Goal: Transaction & Acquisition: Purchase product/service

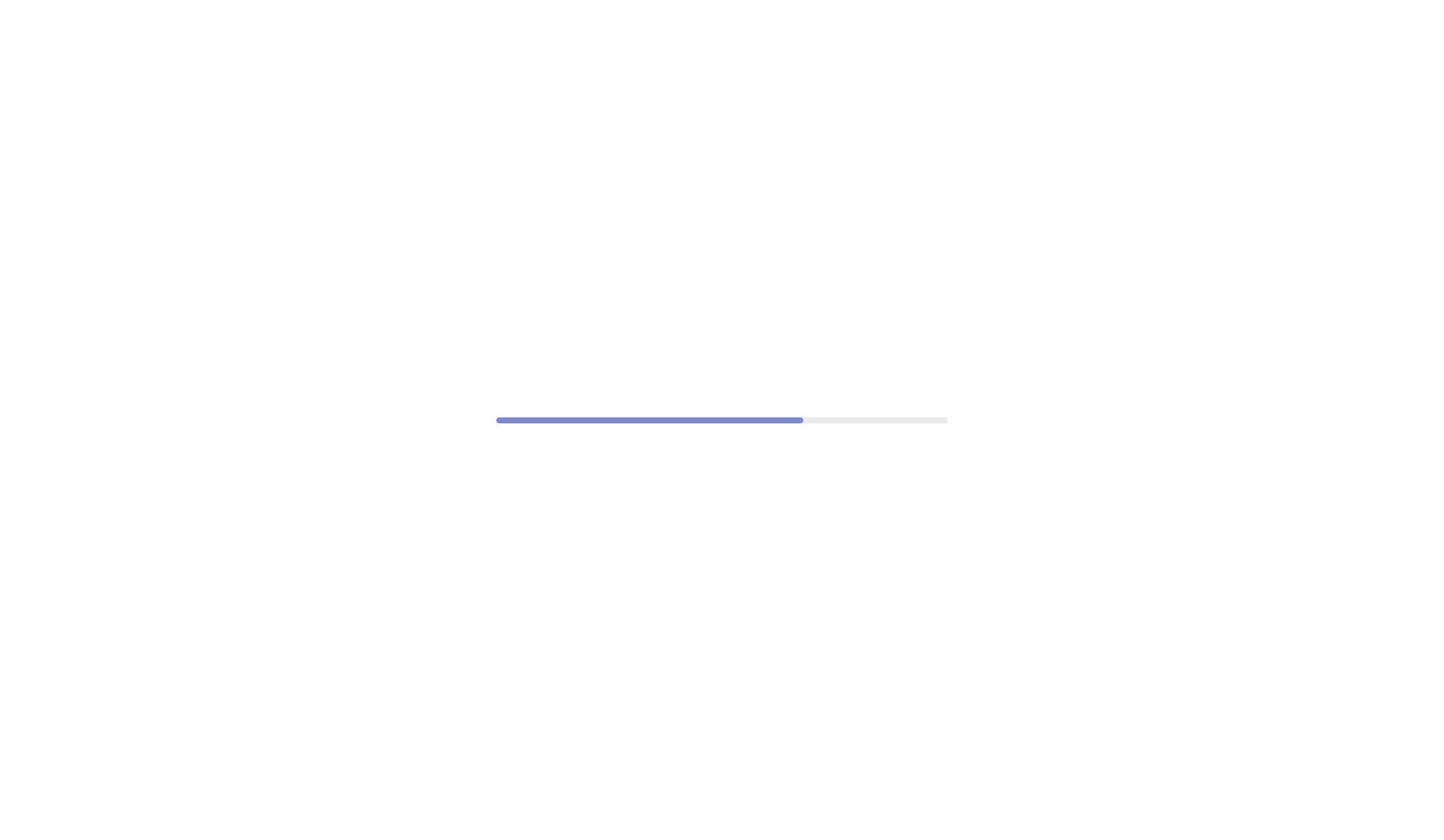
click at [1261, 438] on div at bounding box center [722, 420] width 1444 height 840
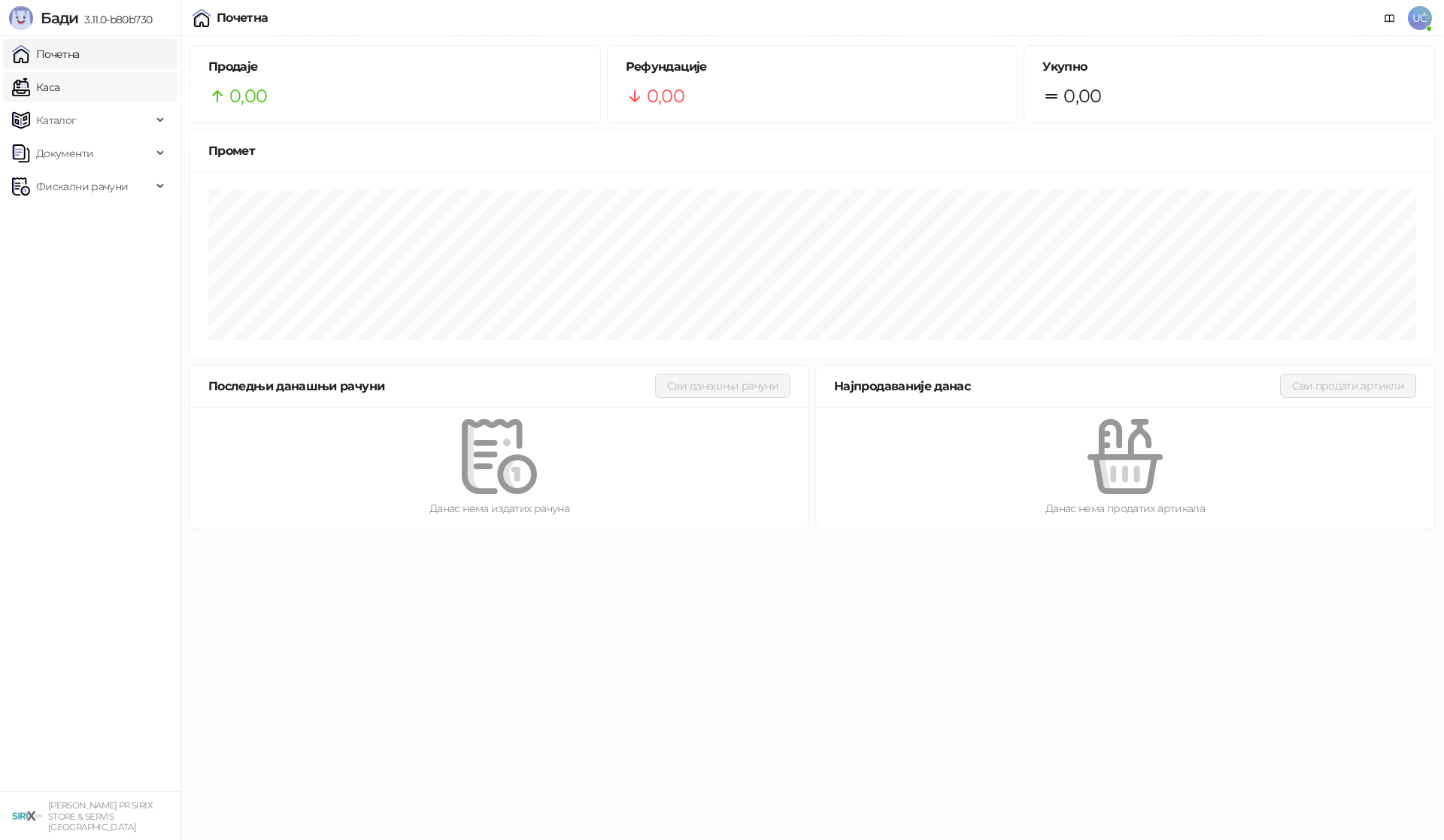
click at [60, 88] on link "Каса" at bounding box center [36, 86] width 47 height 30
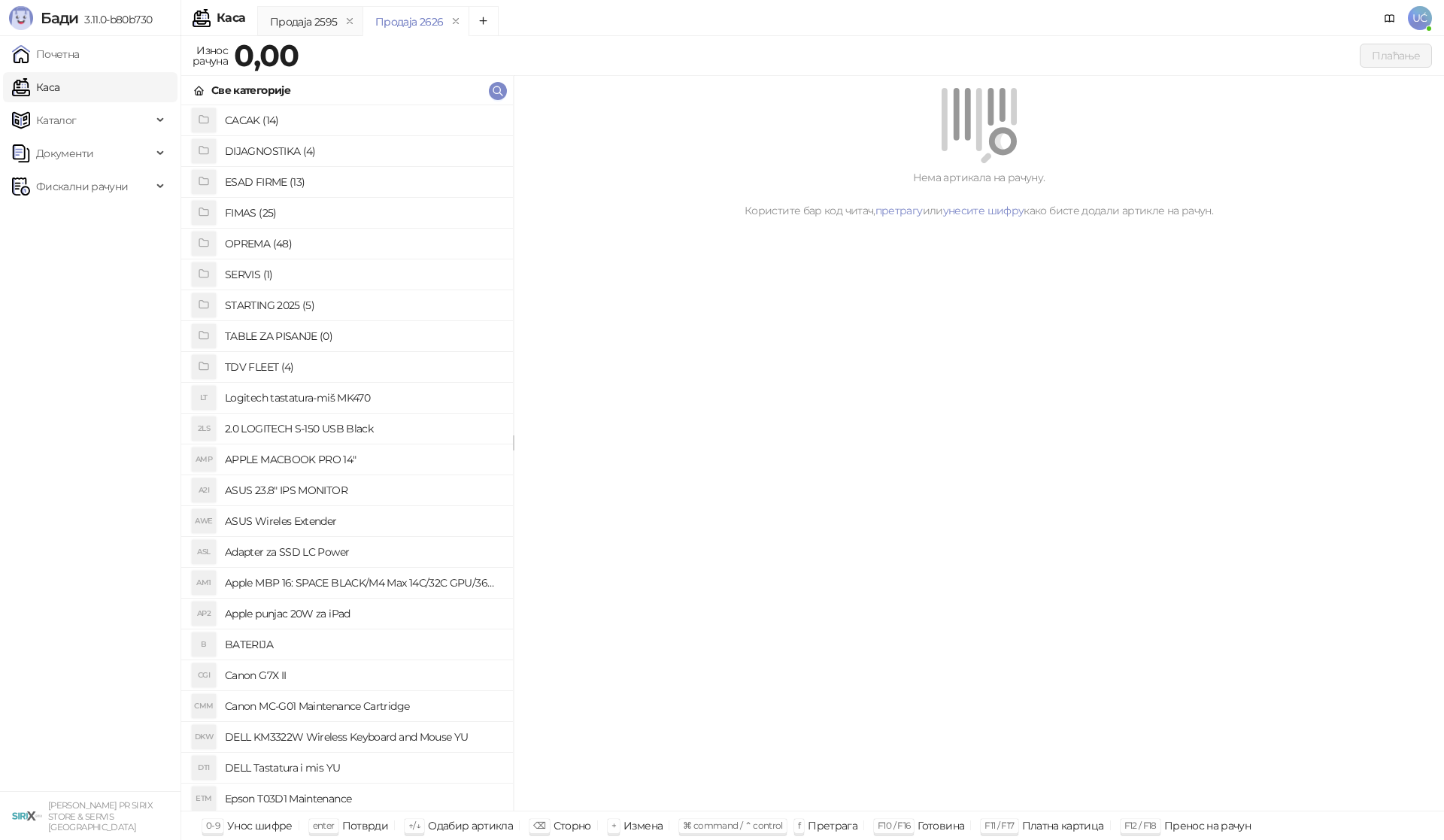
click at [264, 241] on h4 "OPREMA (48)" at bounding box center [362, 243] width 276 height 24
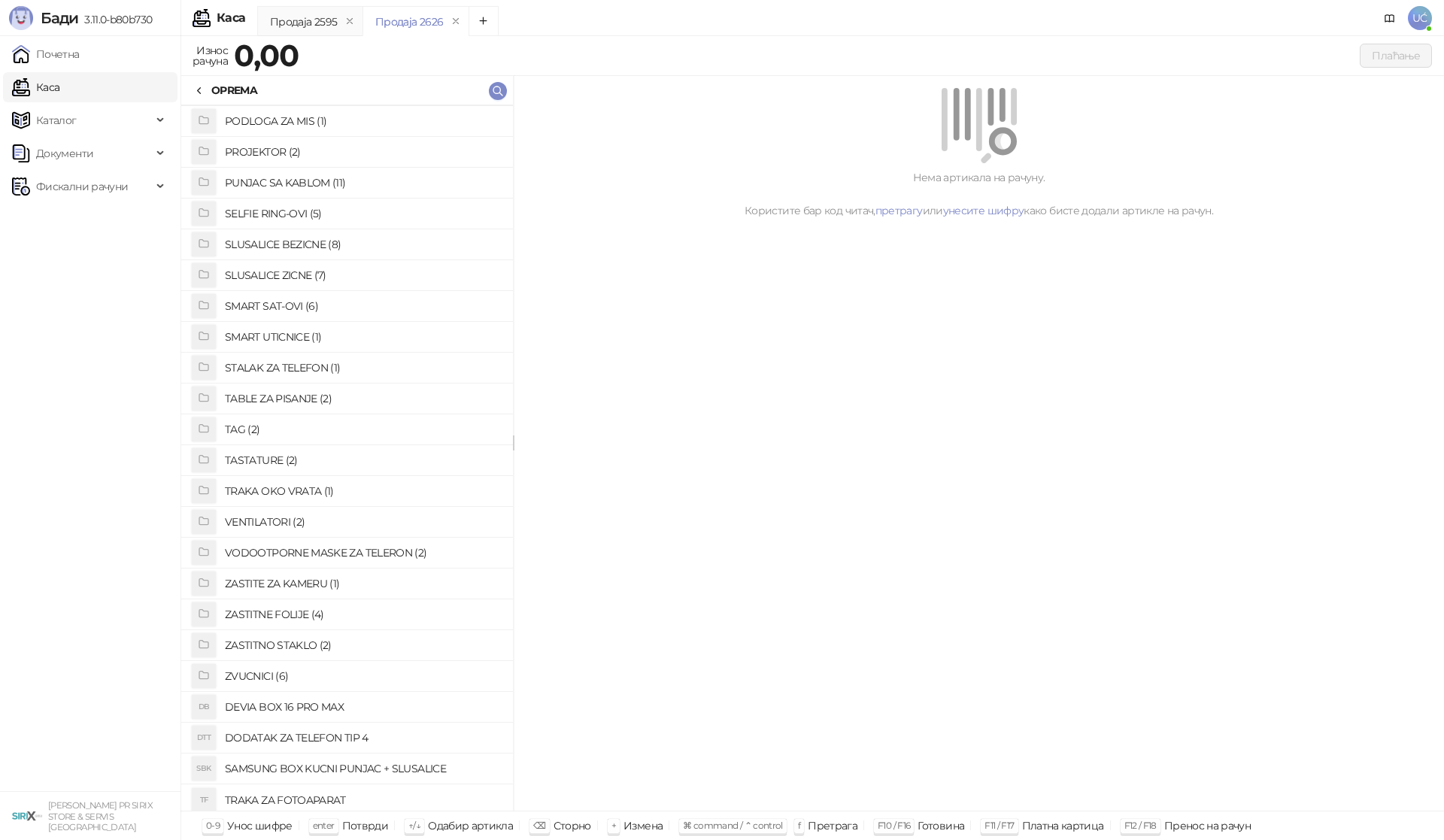
scroll to position [774, 0]
click at [291, 654] on li "ZASTITNO STAKLO (2)" at bounding box center [347, 641] width 332 height 31
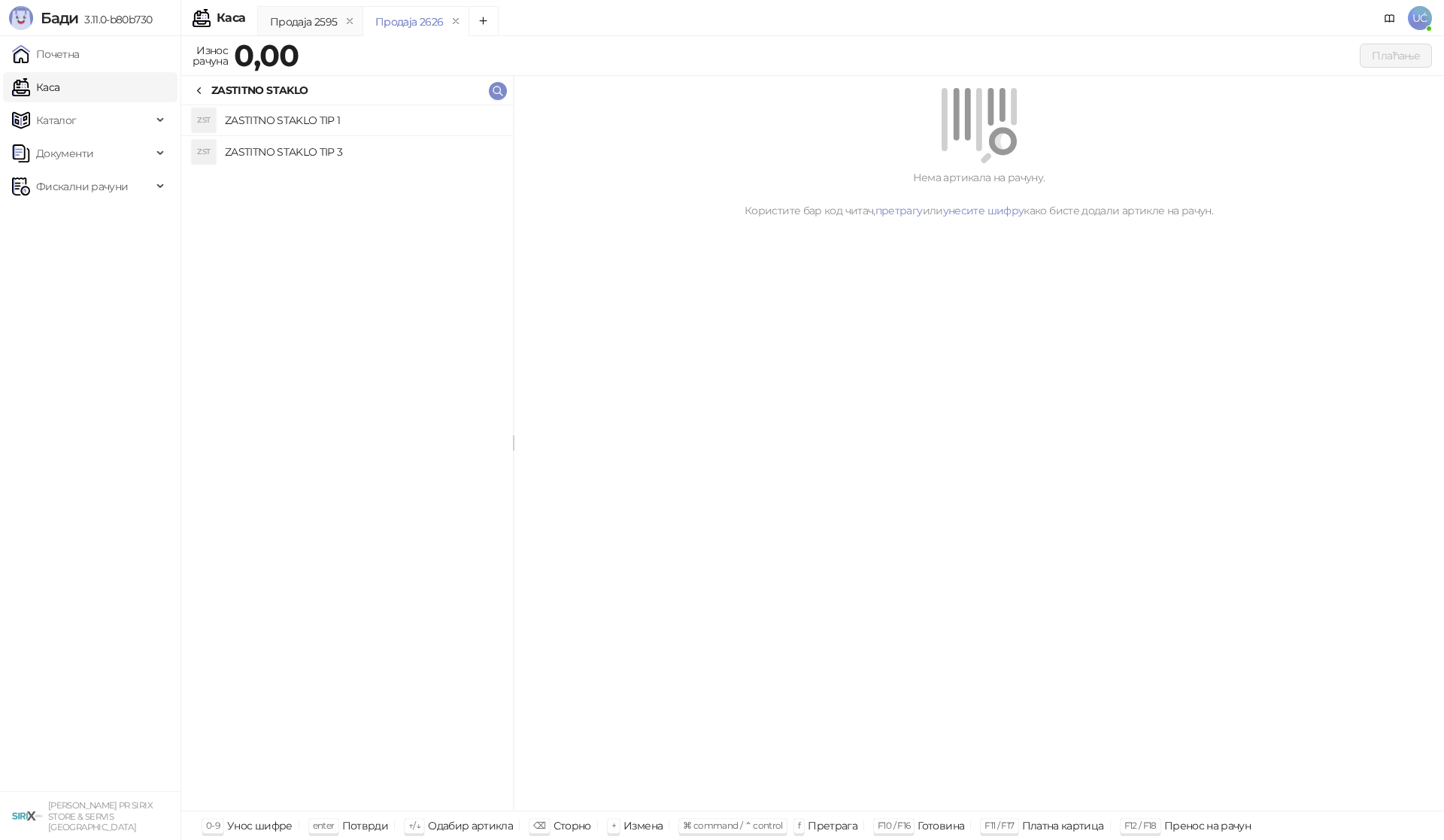
drag, startPoint x: 364, startPoint y: 117, endPoint x: 435, endPoint y: 126, distance: 71.6
click at [364, 116] on h4 "ZASTITNO STAKLO TIP 1" at bounding box center [362, 120] width 276 height 24
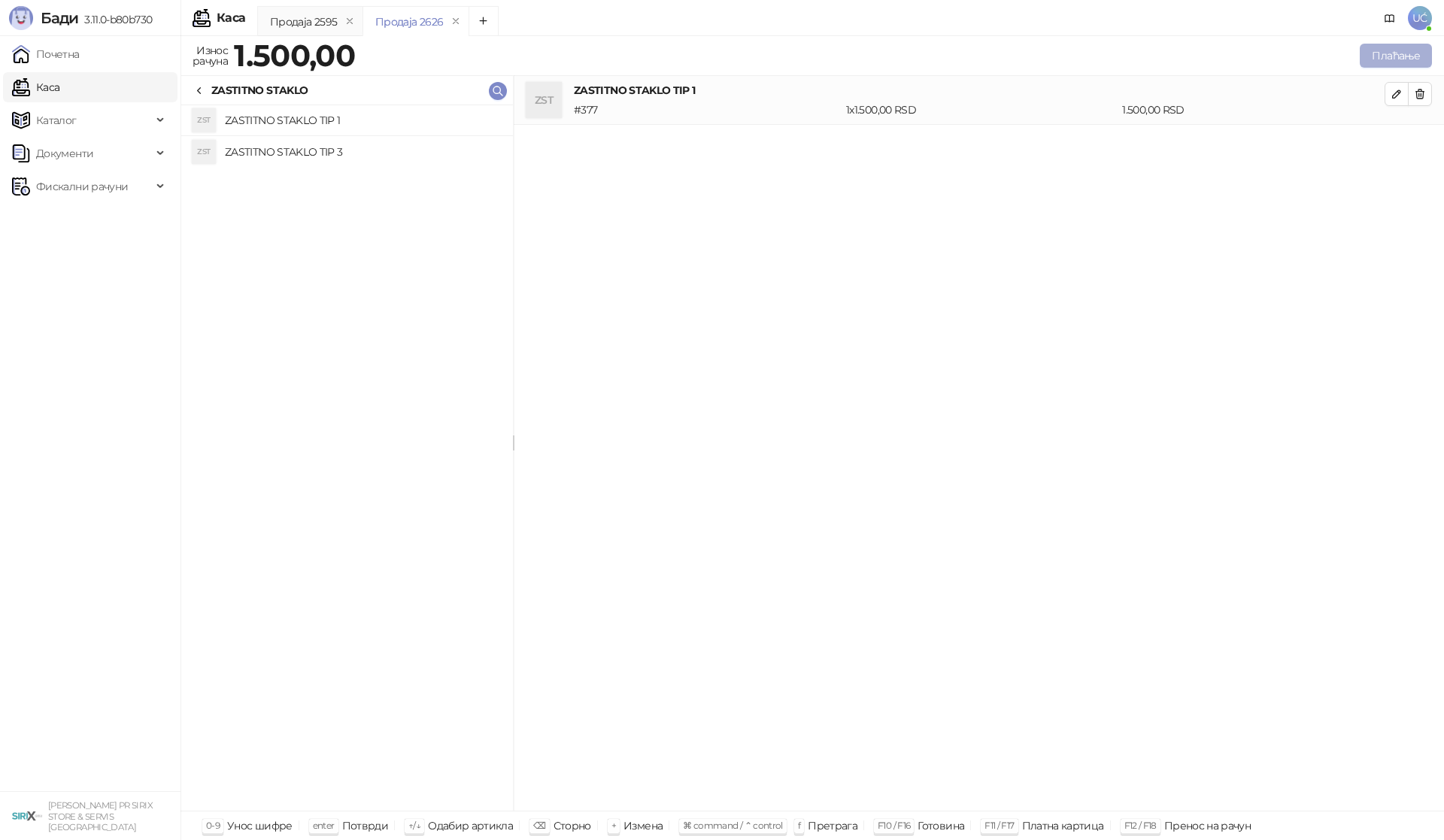
click at [1377, 60] on button "Плаћање" at bounding box center [1396, 55] width 72 height 24
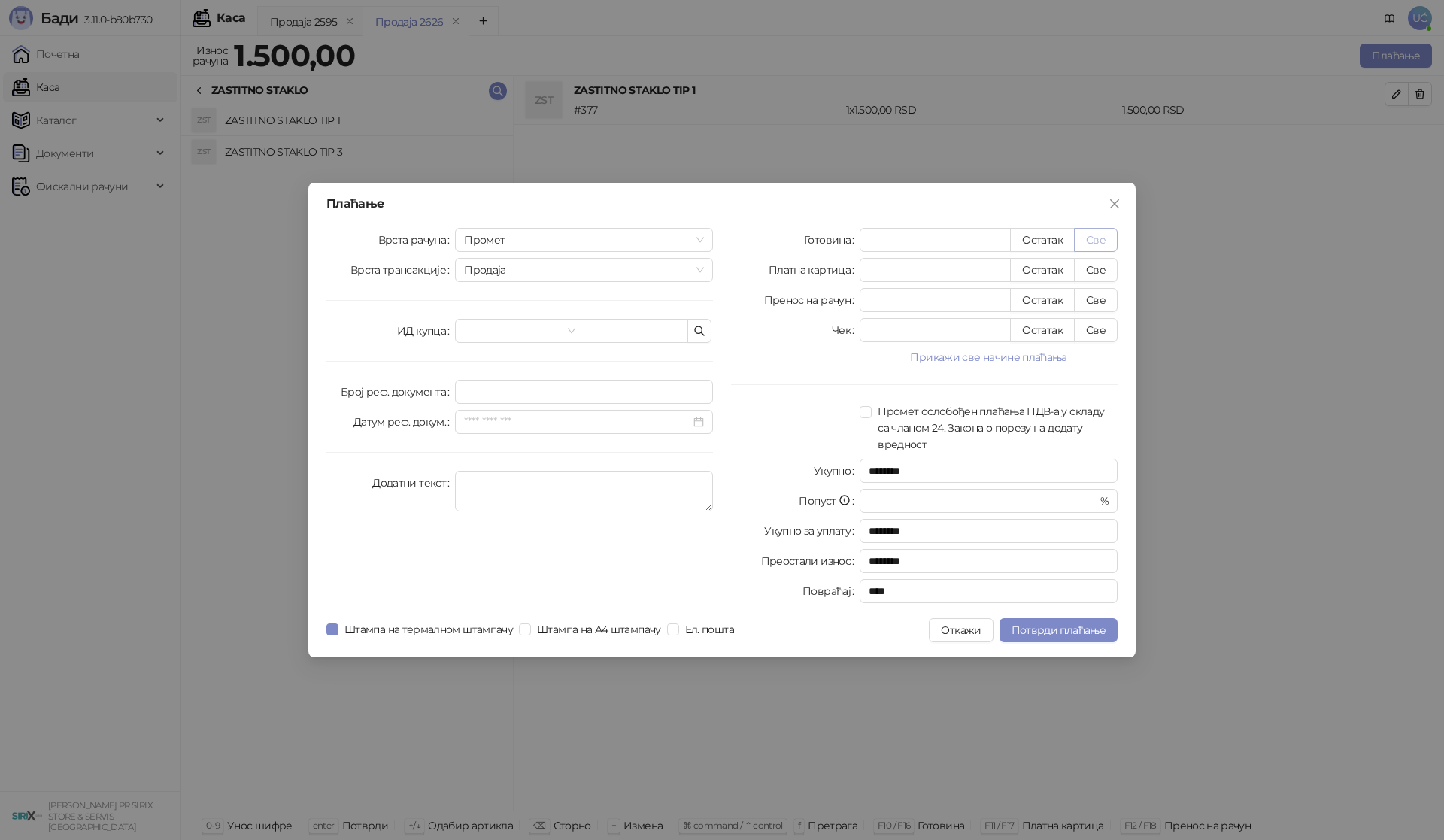
click at [1088, 240] on button "Све" at bounding box center [1096, 239] width 44 height 24
type input "****"
click at [1031, 627] on span "Потврди плаћање" at bounding box center [1058, 630] width 94 height 14
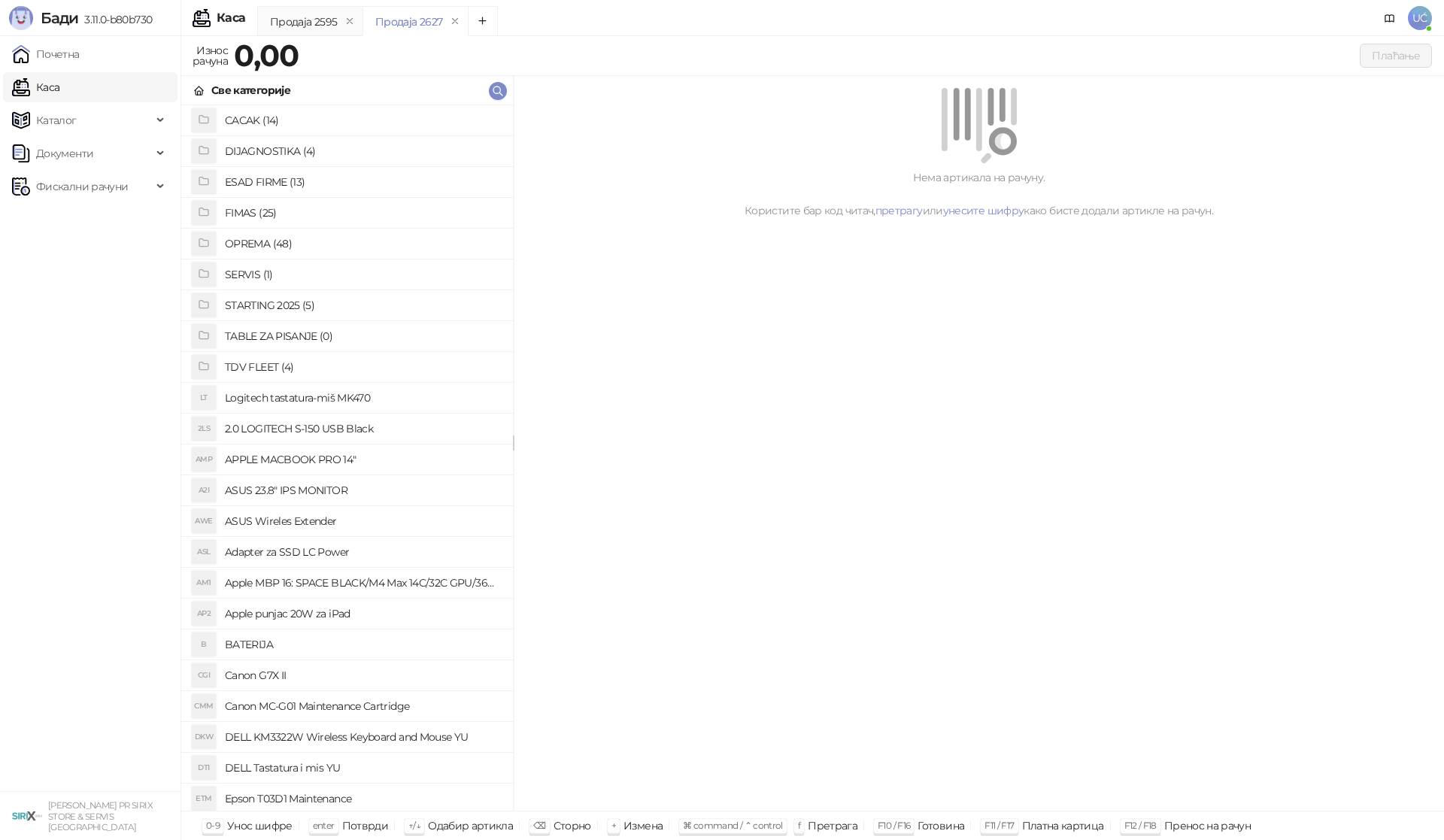
click at [280, 241] on h4 "OPREMA (48)" at bounding box center [362, 243] width 276 height 24
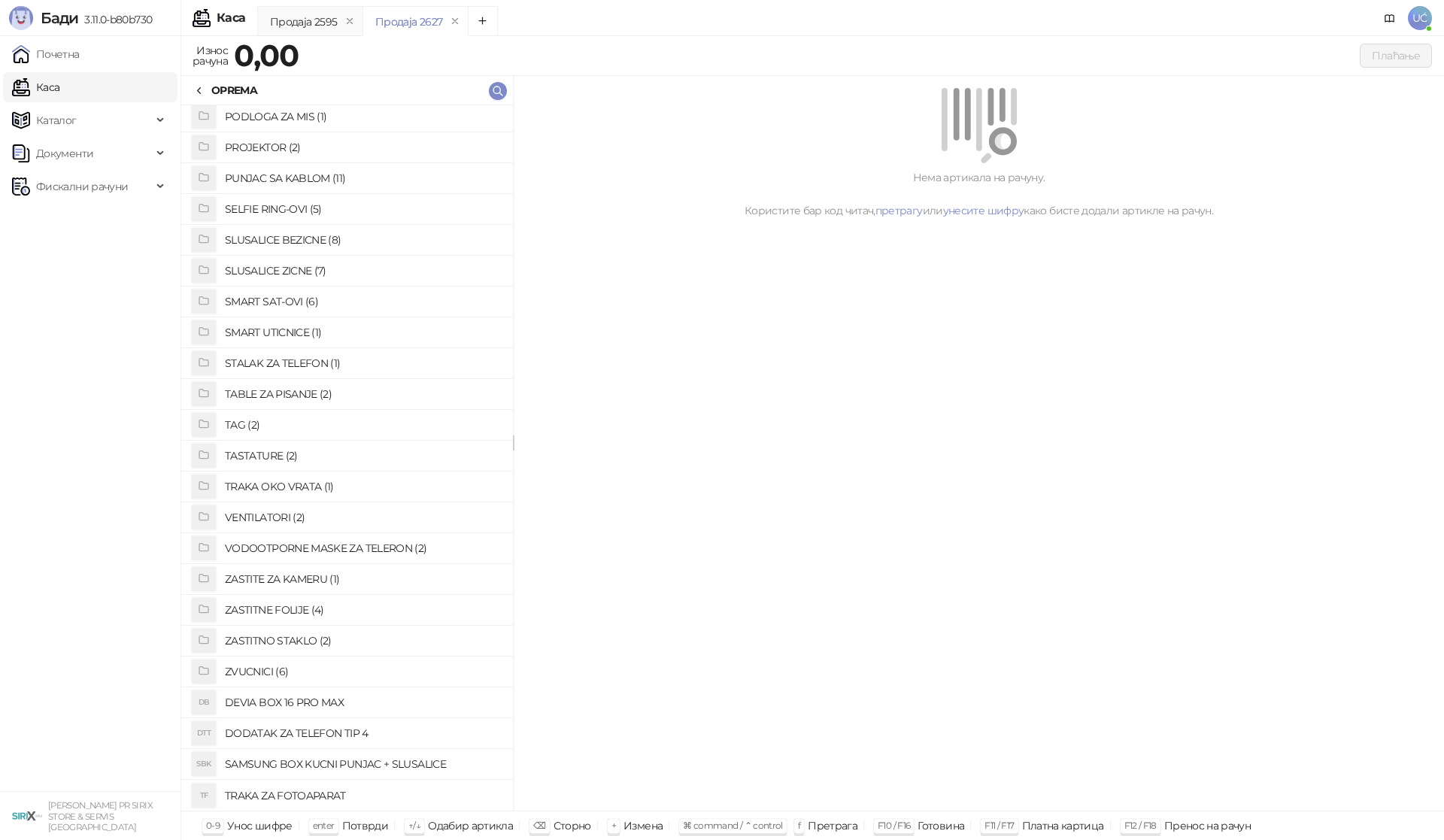
click at [333, 648] on h4 "ZASTITNO STAKLO (2)" at bounding box center [362, 640] width 276 height 24
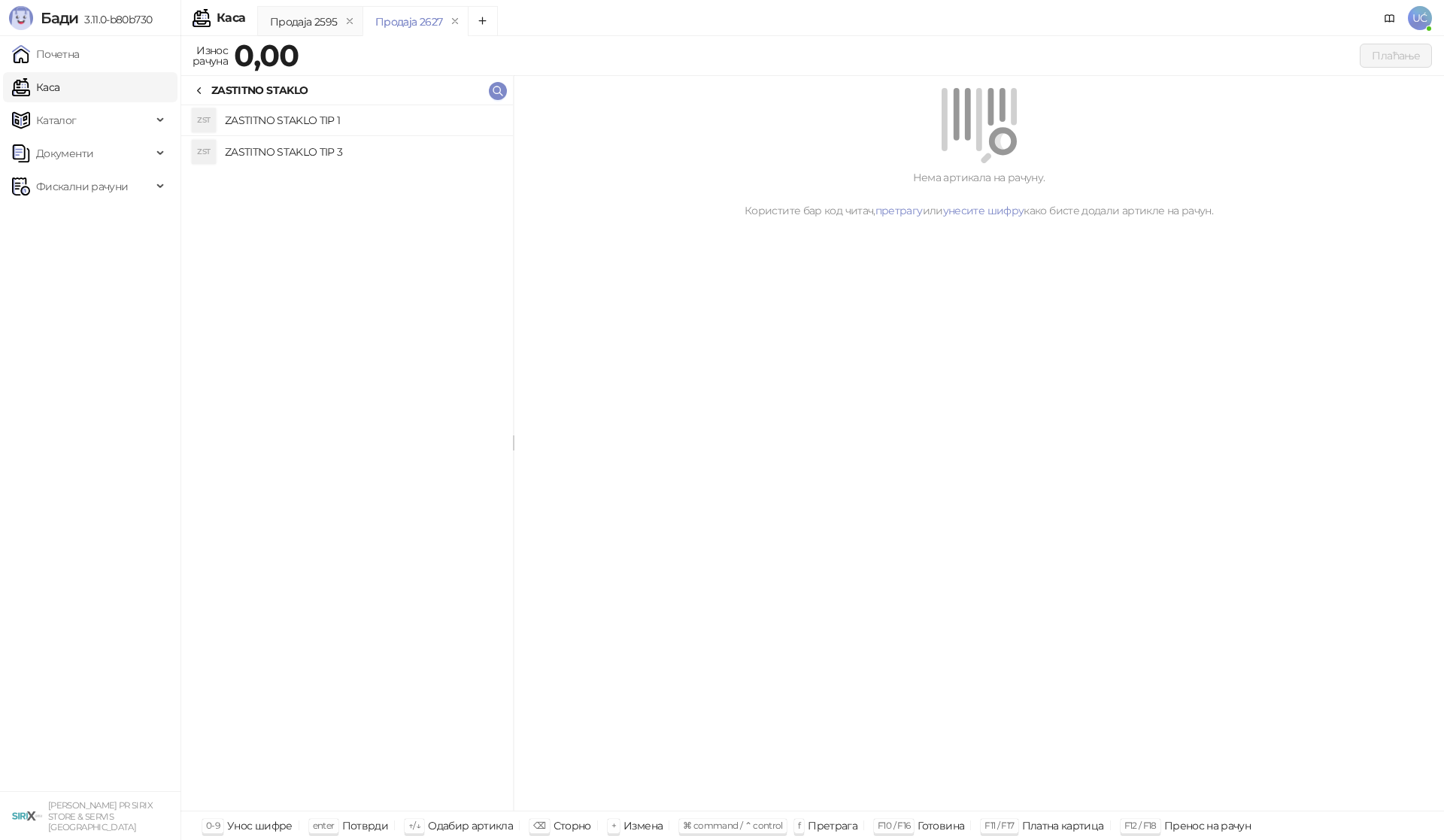
click at [345, 159] on h4 "ZASTITNO STAKLO TIP 3" at bounding box center [362, 151] width 276 height 24
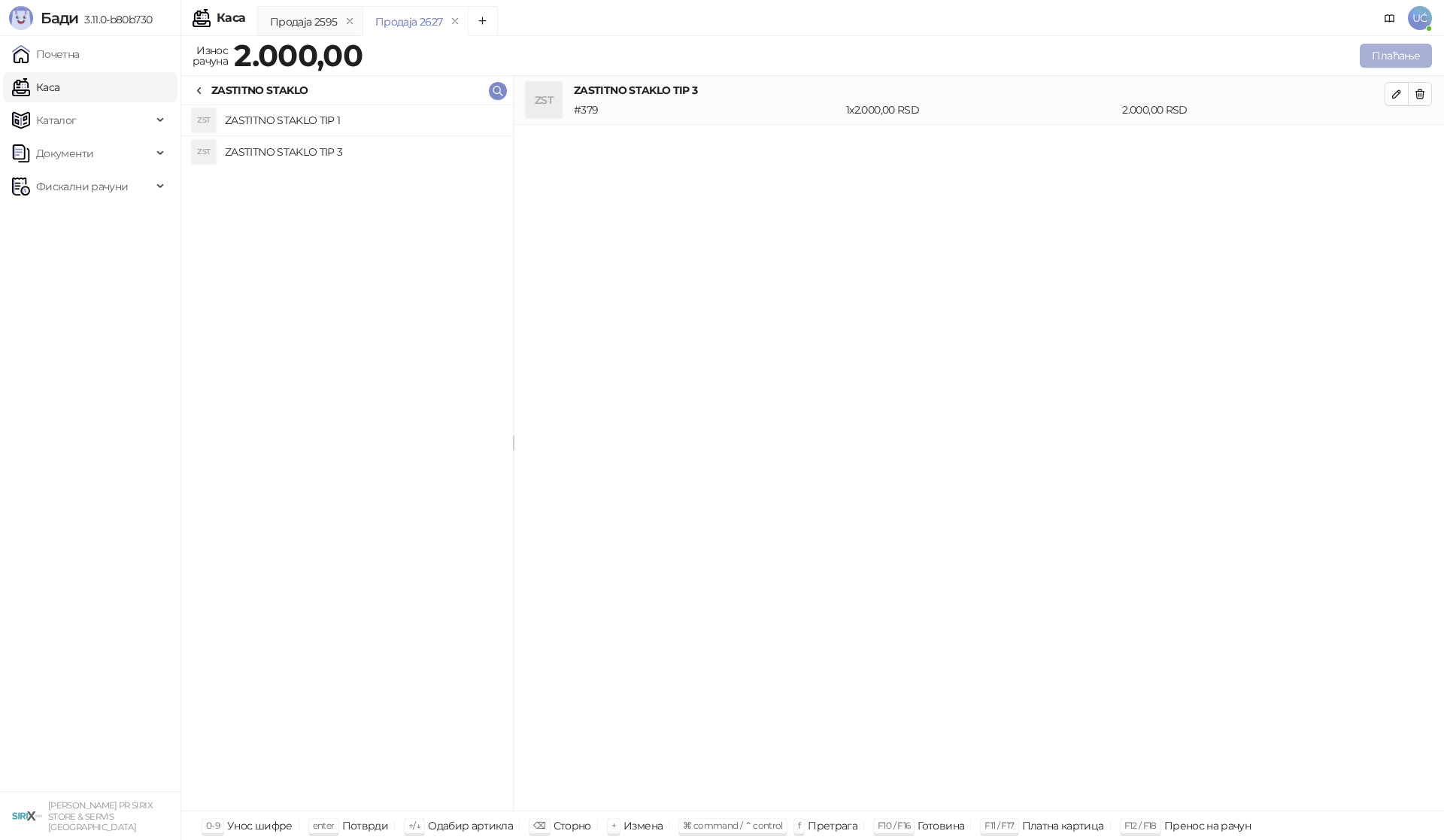
click at [1405, 50] on button "Плаћање" at bounding box center [1396, 55] width 72 height 24
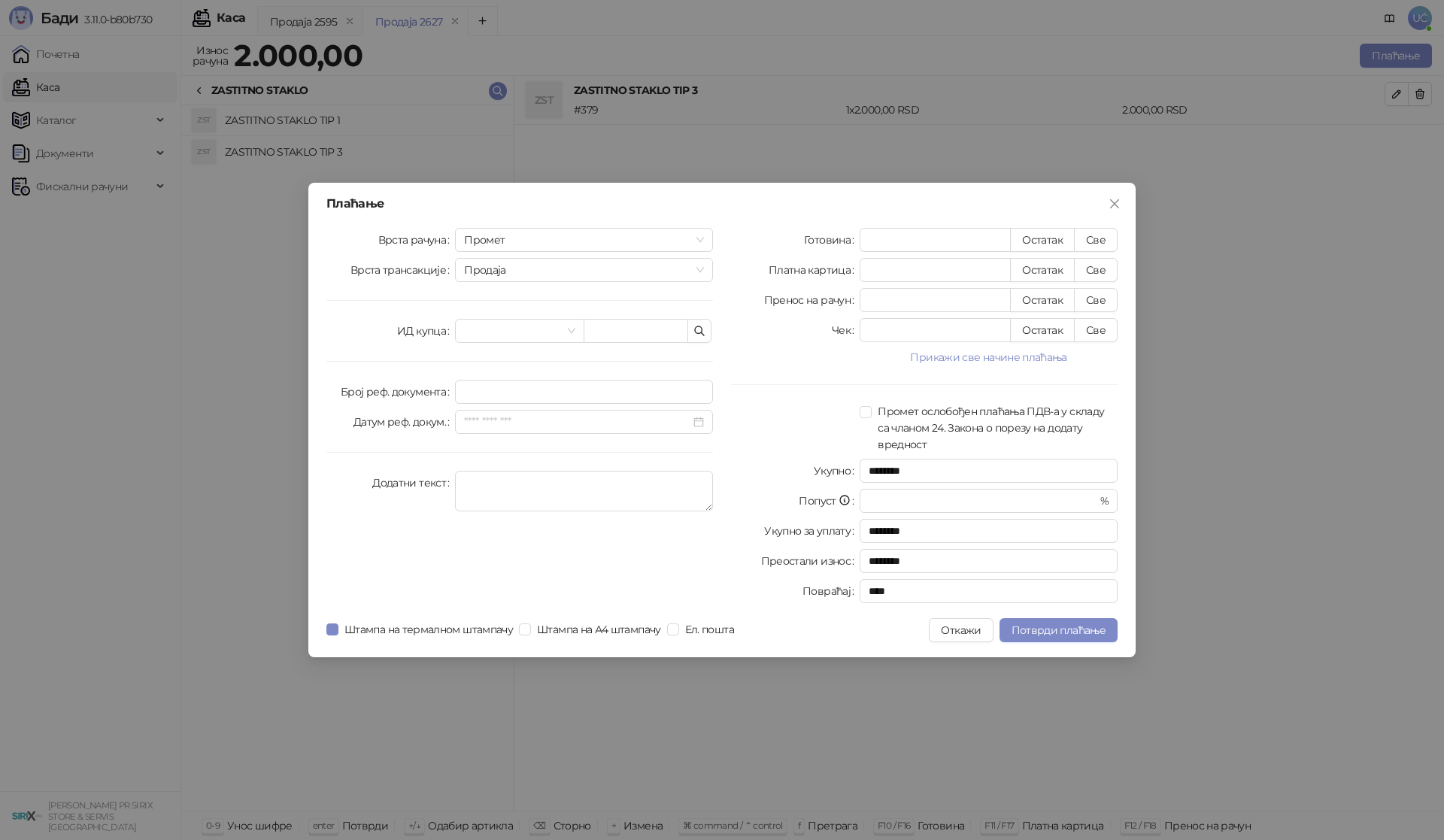
click at [1111, 273] on button "Све" at bounding box center [1096, 270] width 44 height 24
type input "****"
drag, startPoint x: 1026, startPoint y: 632, endPoint x: 1111, endPoint y: 567, distance: 107.0
click at [1023, 632] on span "Потврди плаћање" at bounding box center [1058, 630] width 94 height 14
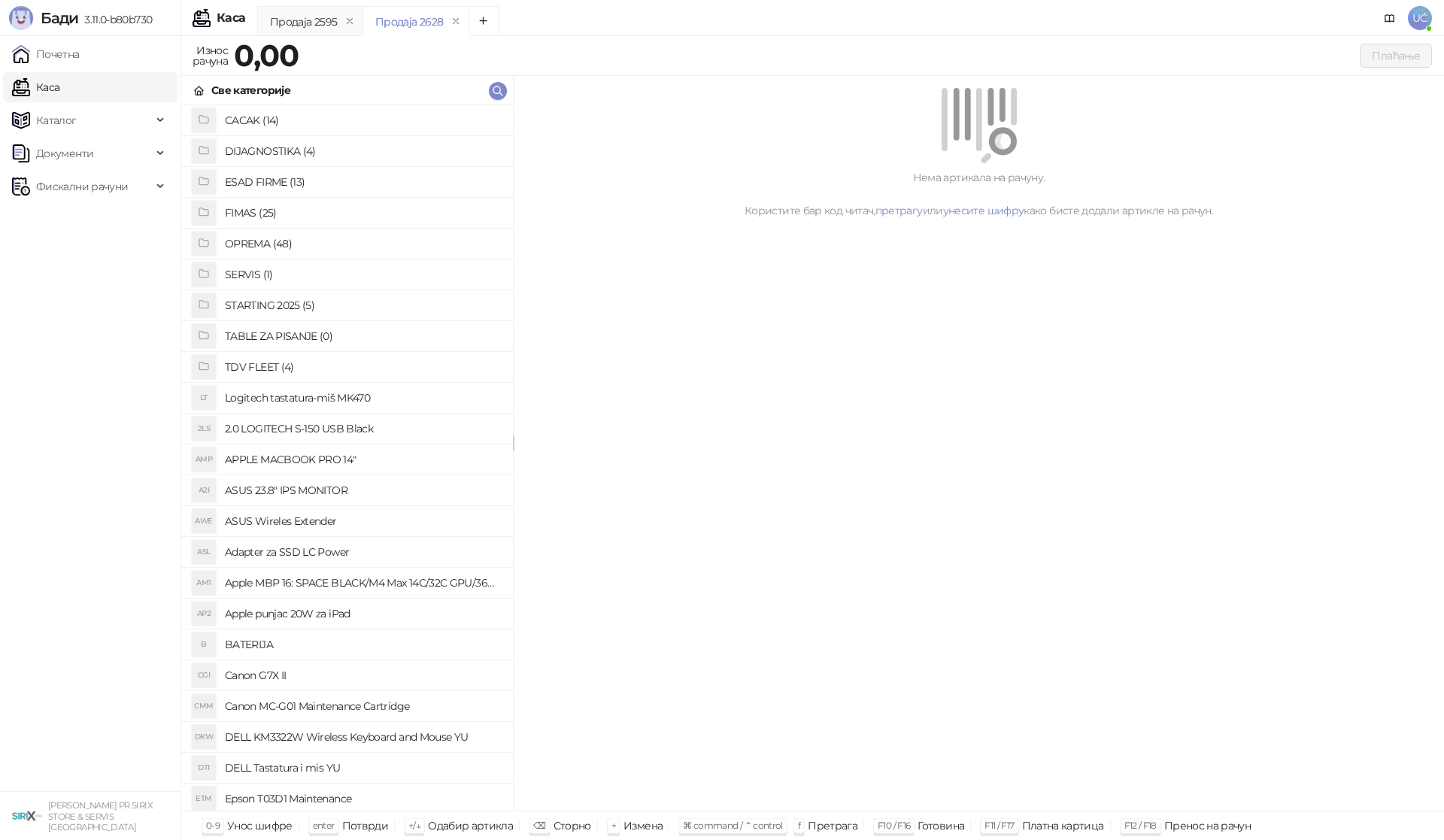
click at [235, 231] on li "OPREMA (48)" at bounding box center [347, 244] width 332 height 31
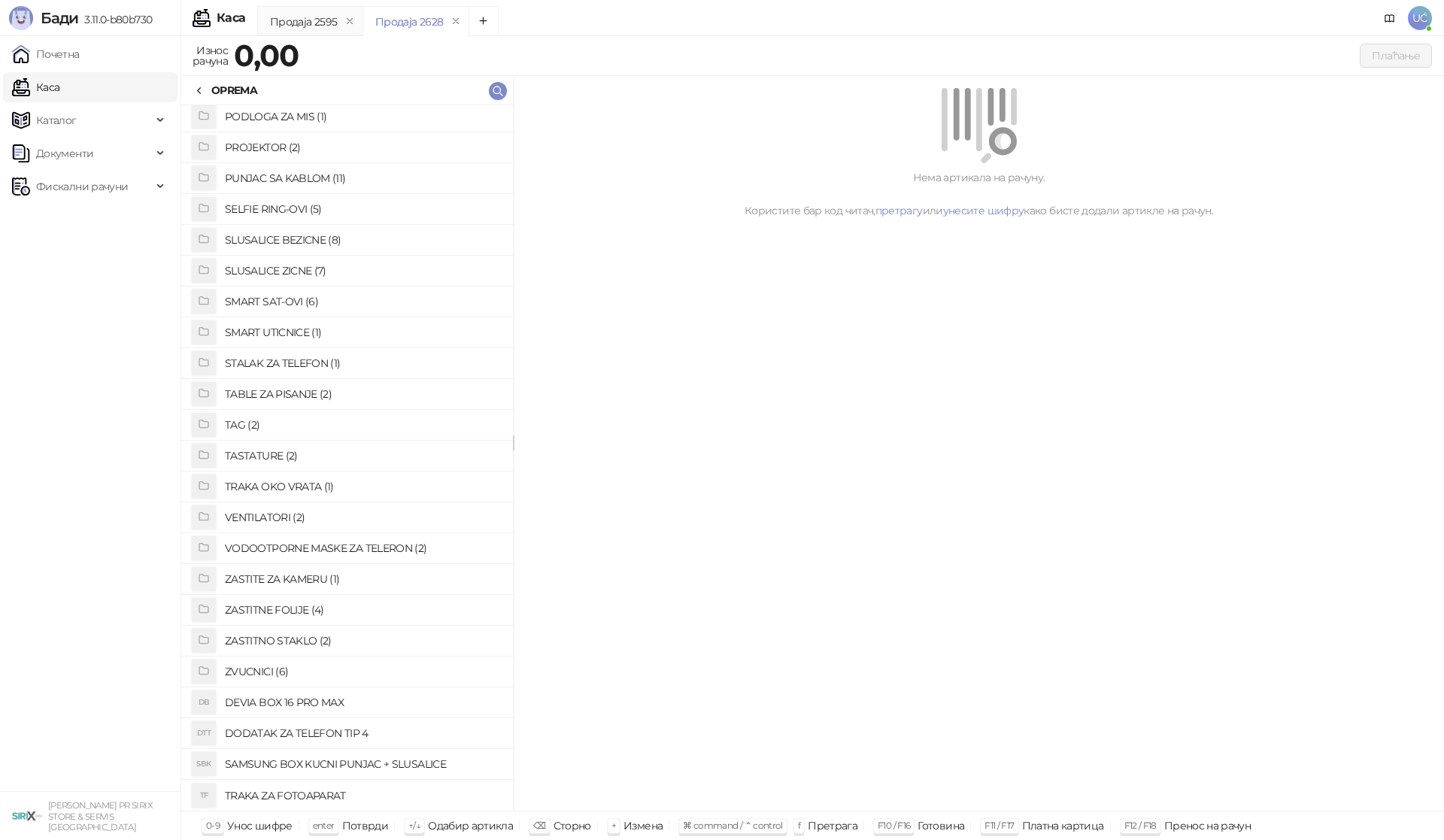
click at [306, 641] on h4 "ZASTITNO STAKLO (2)" at bounding box center [362, 640] width 276 height 24
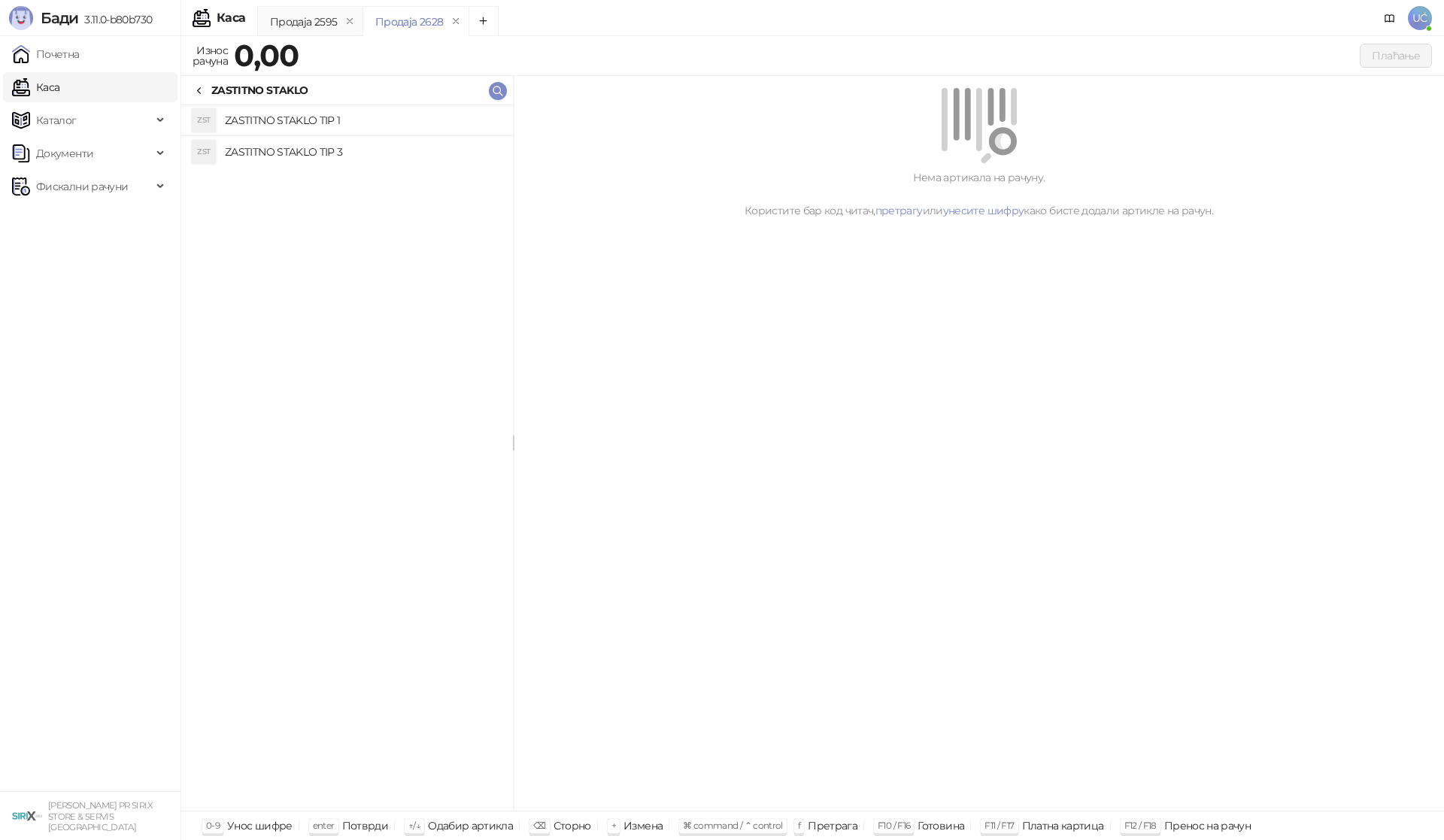
click at [341, 115] on h4 "ZASTITNO STAKLO TIP 1" at bounding box center [362, 120] width 276 height 24
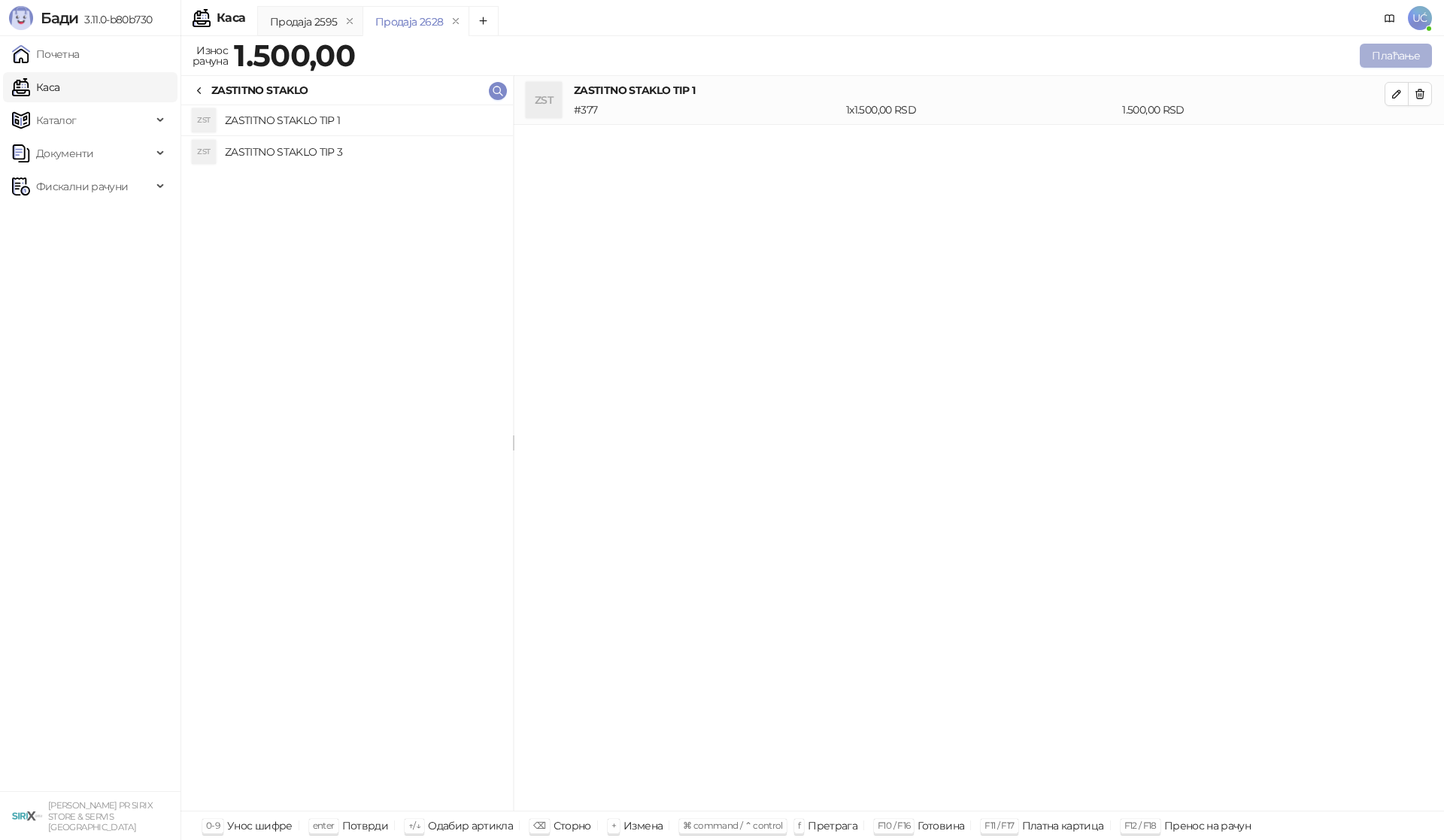
click at [1374, 54] on button "Плаћање" at bounding box center [1396, 55] width 72 height 24
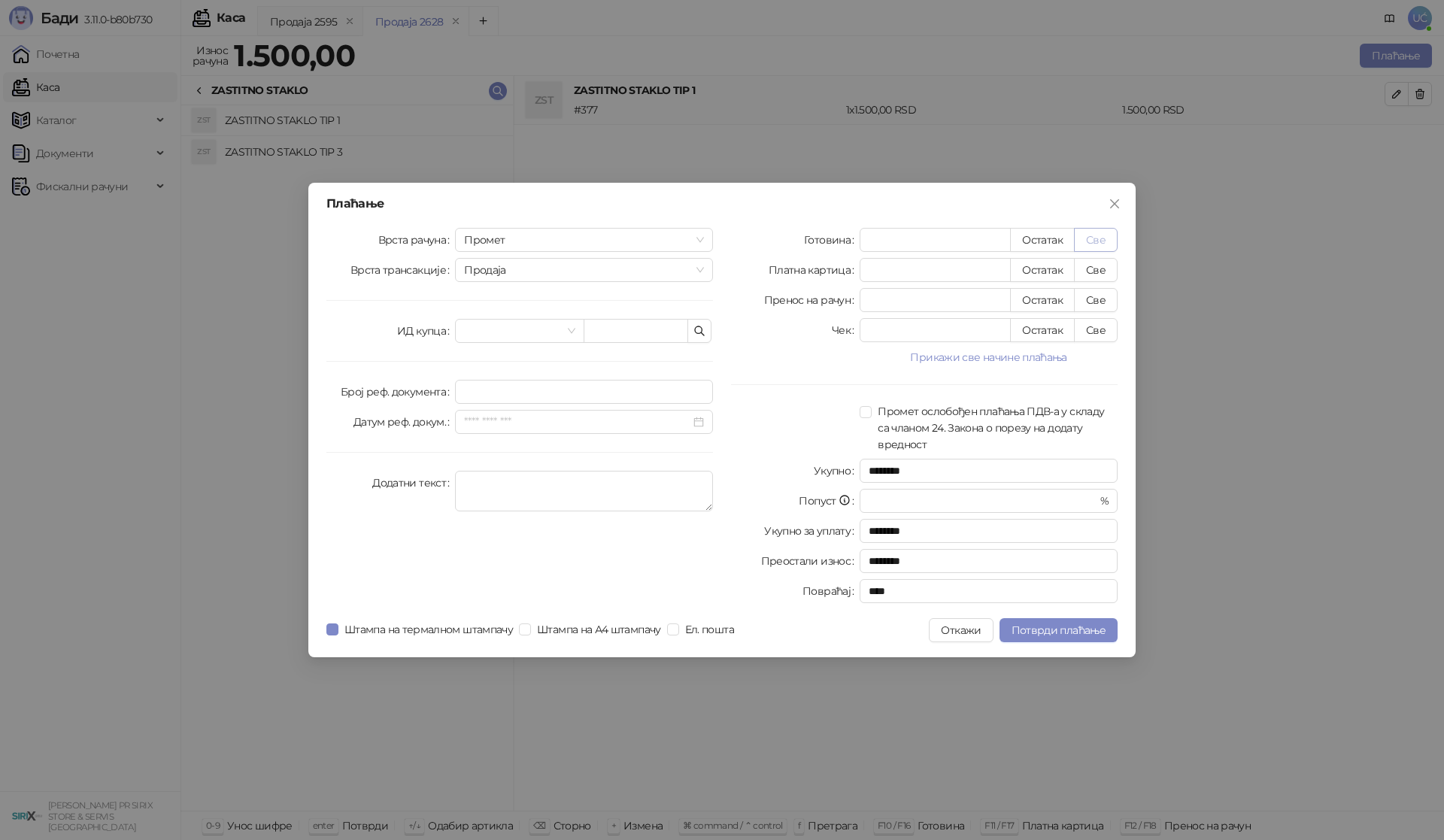
click at [1102, 235] on button "Све" at bounding box center [1096, 239] width 44 height 24
type input "****"
click at [1087, 279] on button "Све" at bounding box center [1096, 270] width 44 height 24
type input "*"
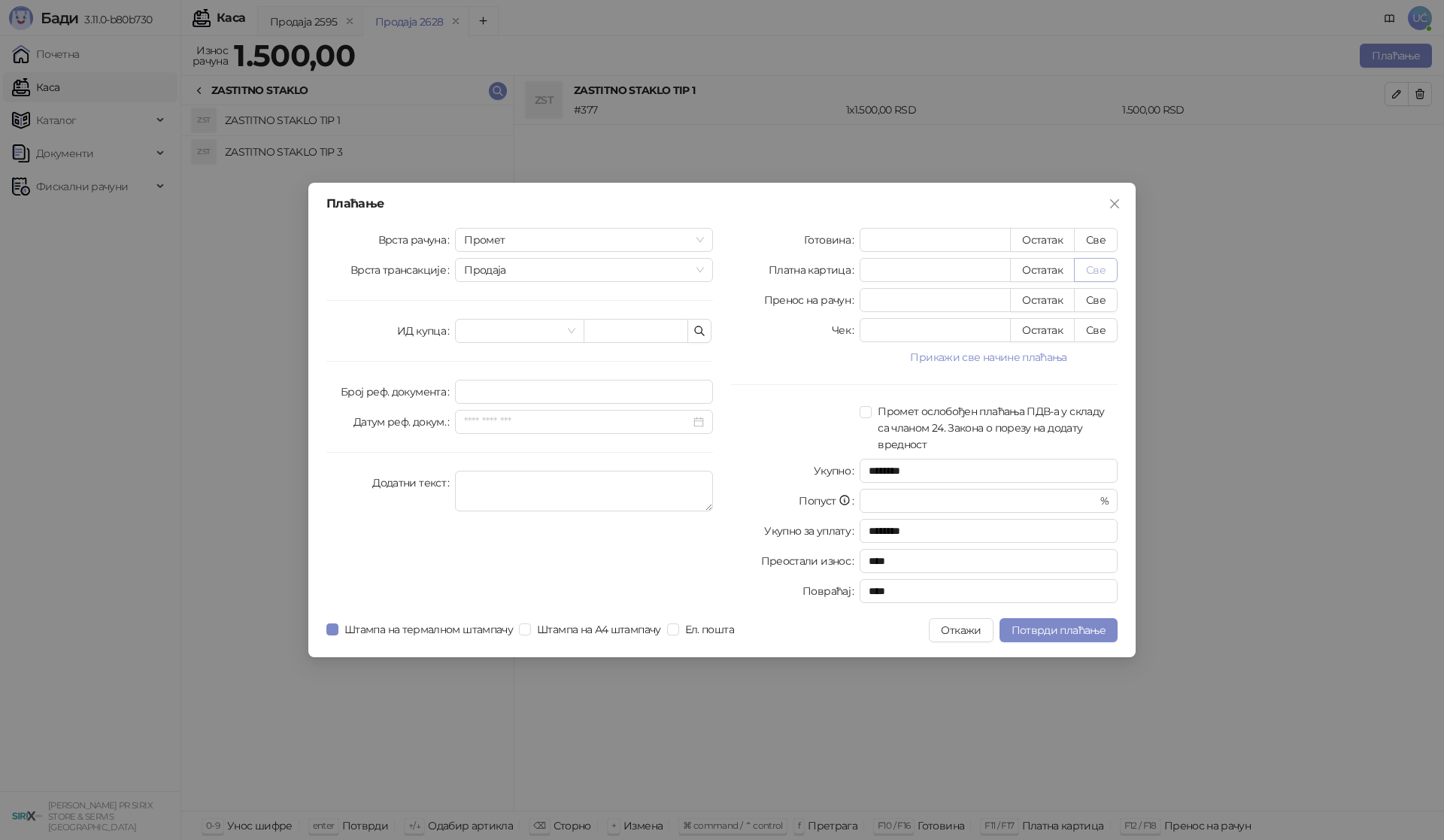
type input "****"
click at [1068, 626] on span "Потврди плаћање" at bounding box center [1058, 630] width 94 height 14
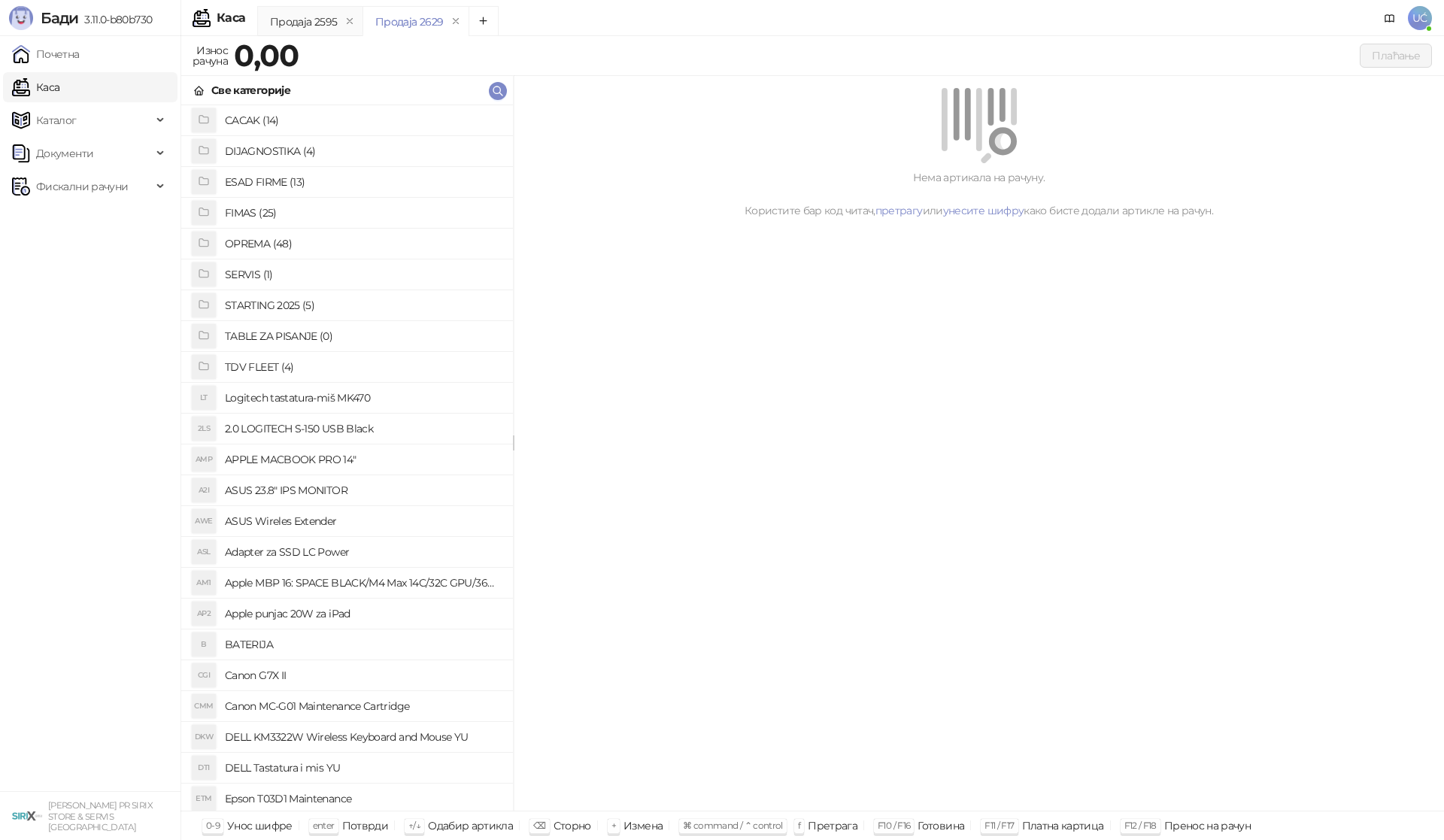
click at [265, 276] on h4 "SERVIS (1)" at bounding box center [362, 274] width 276 height 24
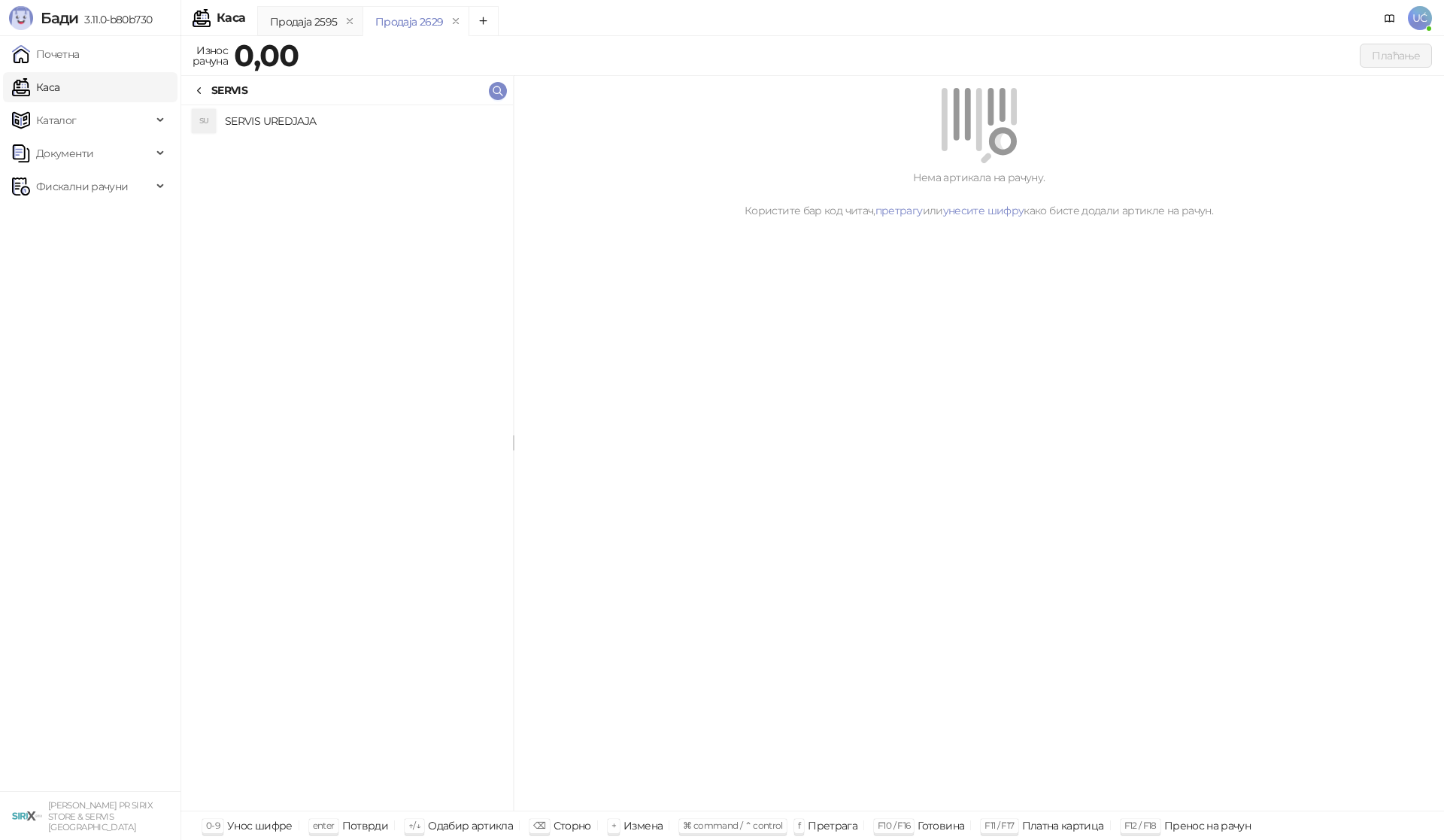
click at [203, 90] on icon at bounding box center [199, 91] width 12 height 12
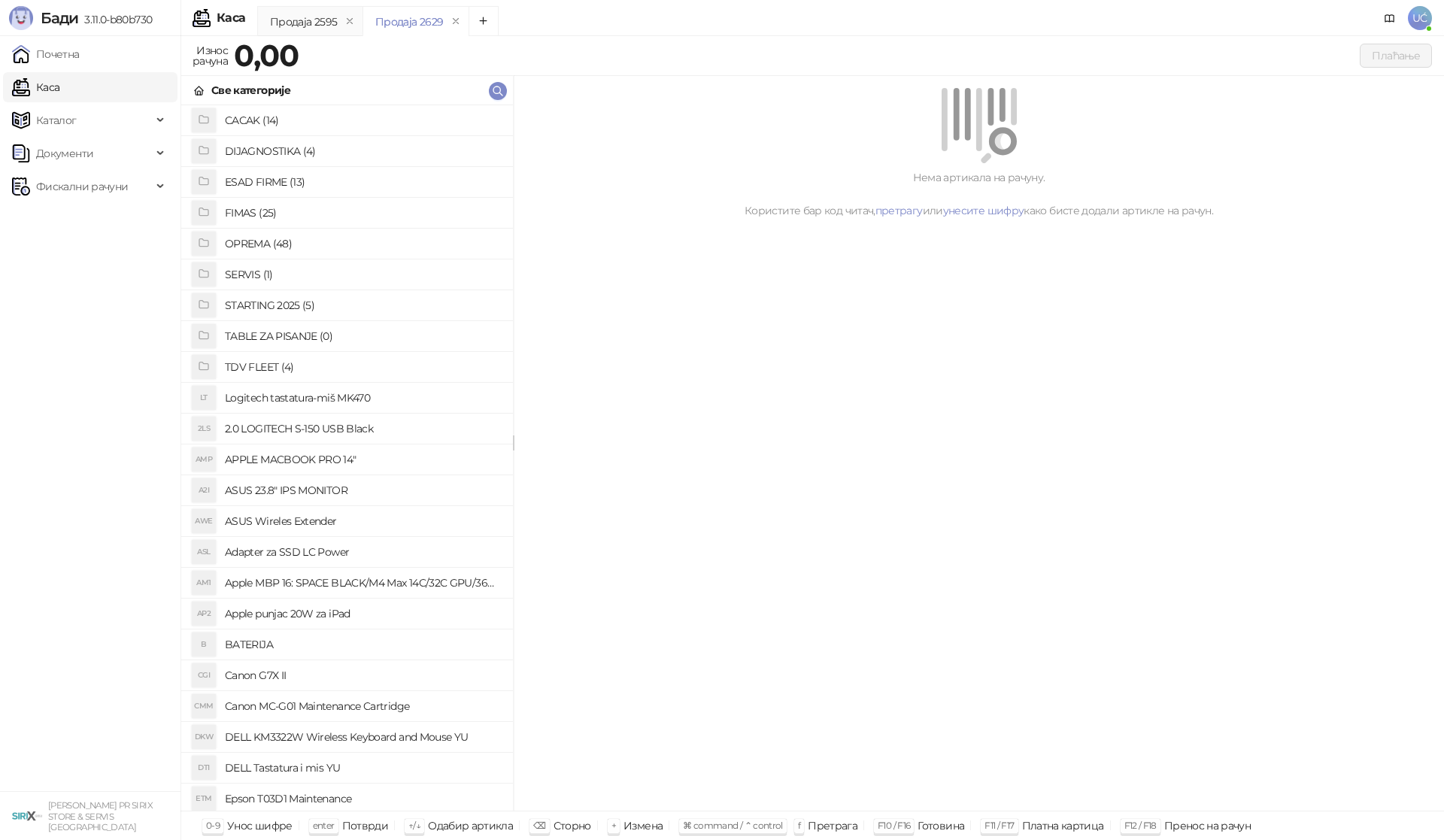
click at [285, 240] on h4 "OPREMA (48)" at bounding box center [362, 243] width 276 height 24
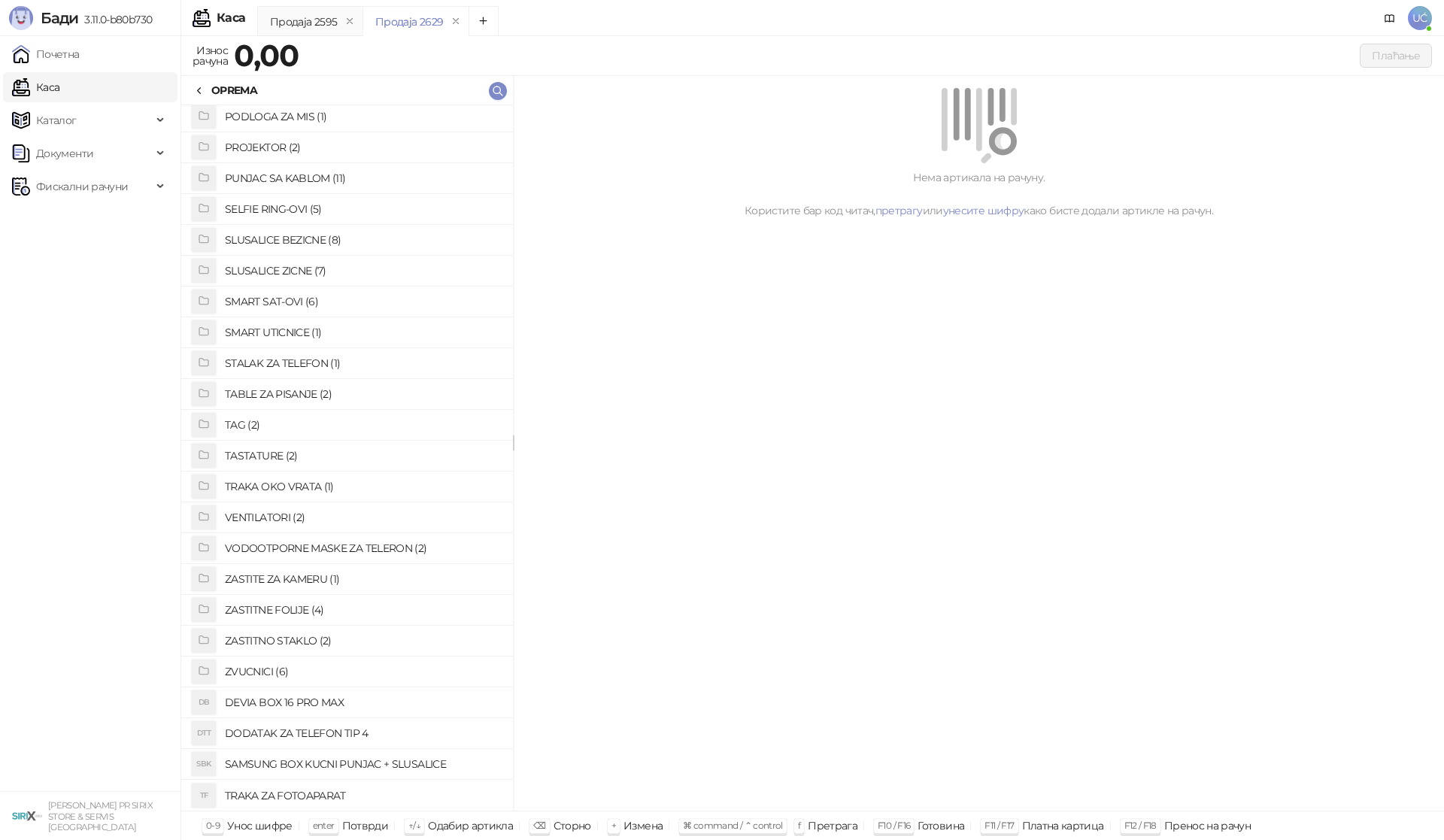
click at [309, 638] on h4 "ZASTITNO STAKLO (2)" at bounding box center [362, 640] width 276 height 24
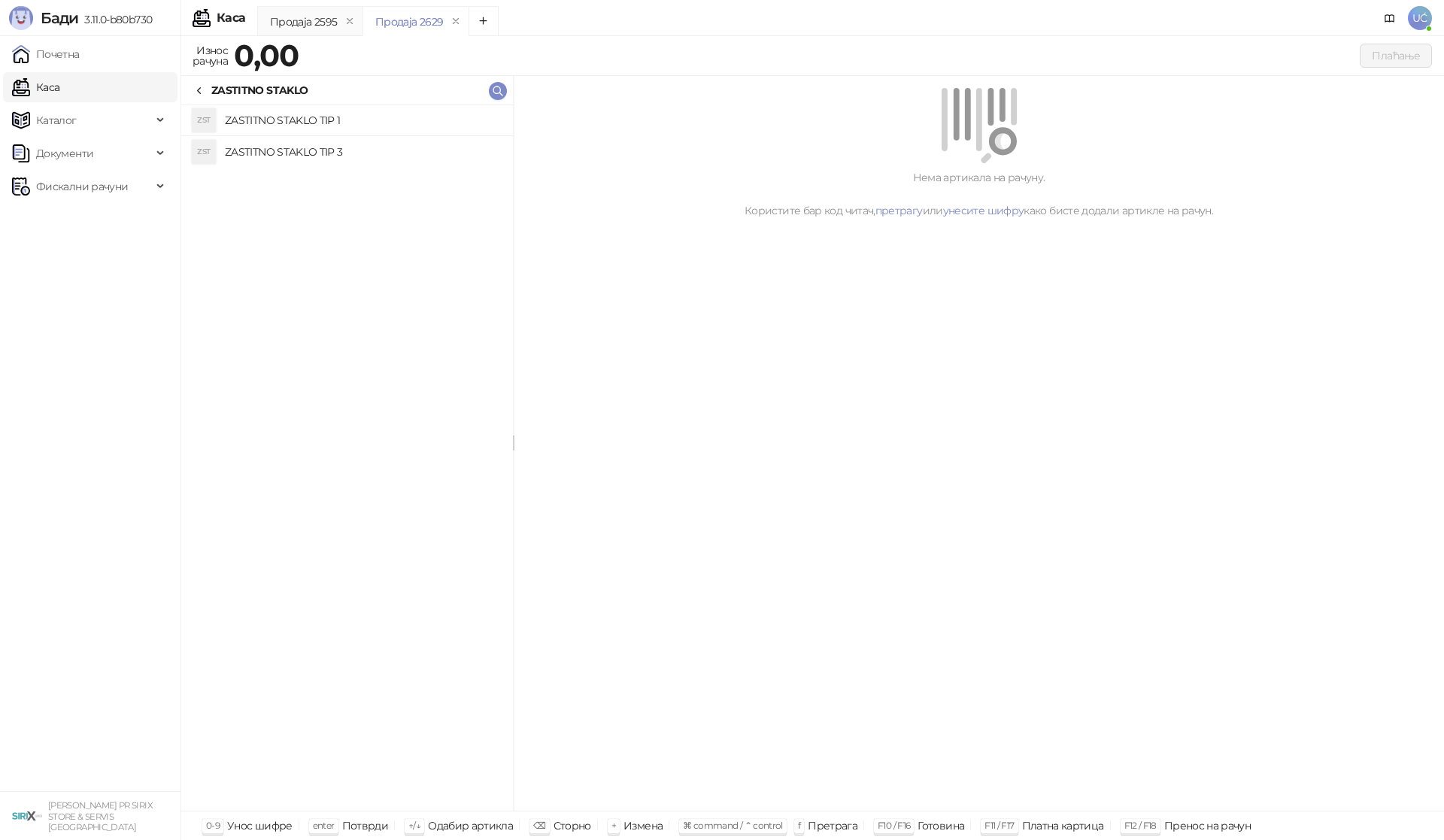
click at [353, 120] on h4 "ZASTITNO STAKLO TIP 1" at bounding box center [362, 120] width 276 height 24
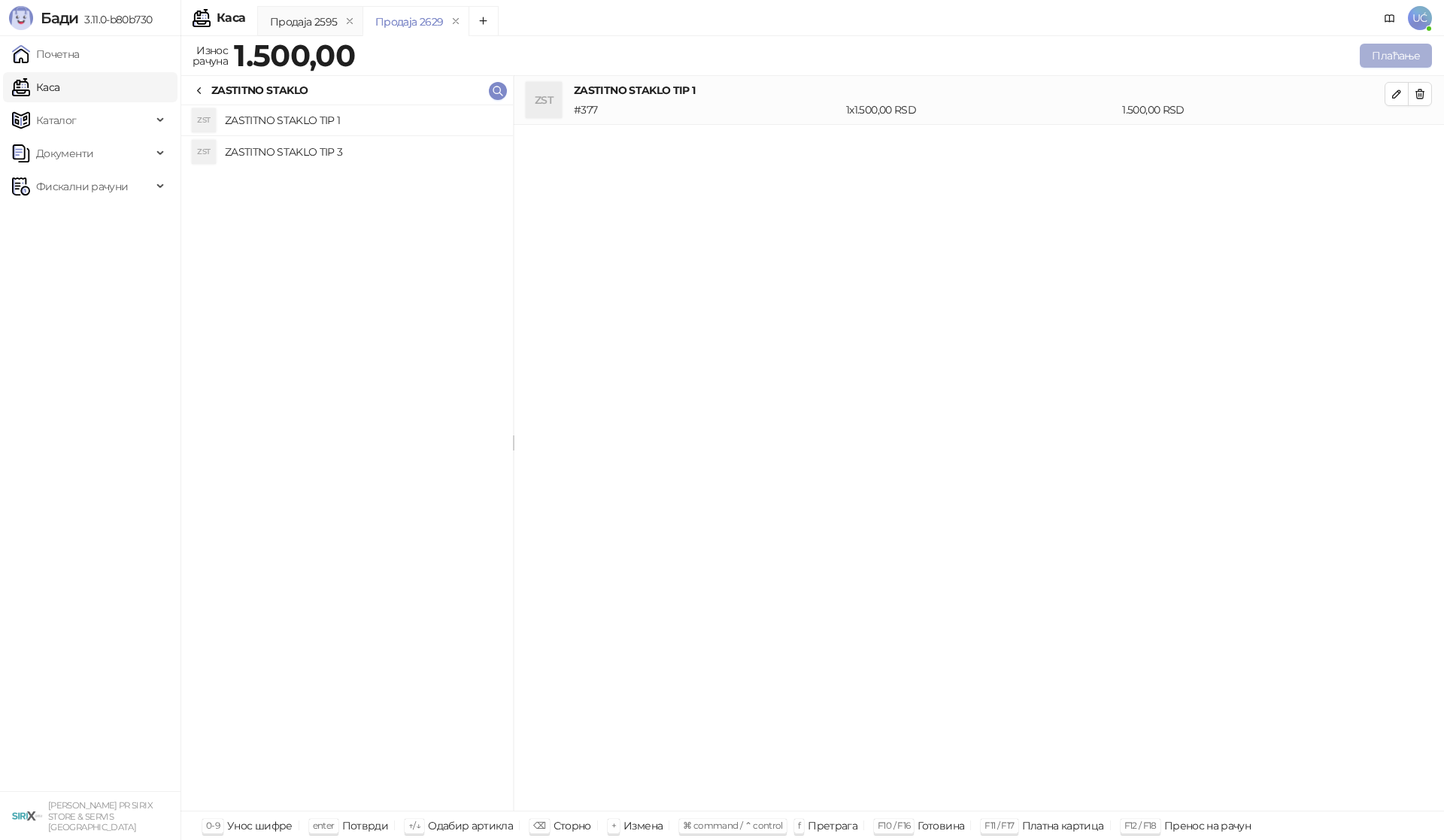
click at [1393, 48] on button "Плаћање" at bounding box center [1396, 55] width 72 height 24
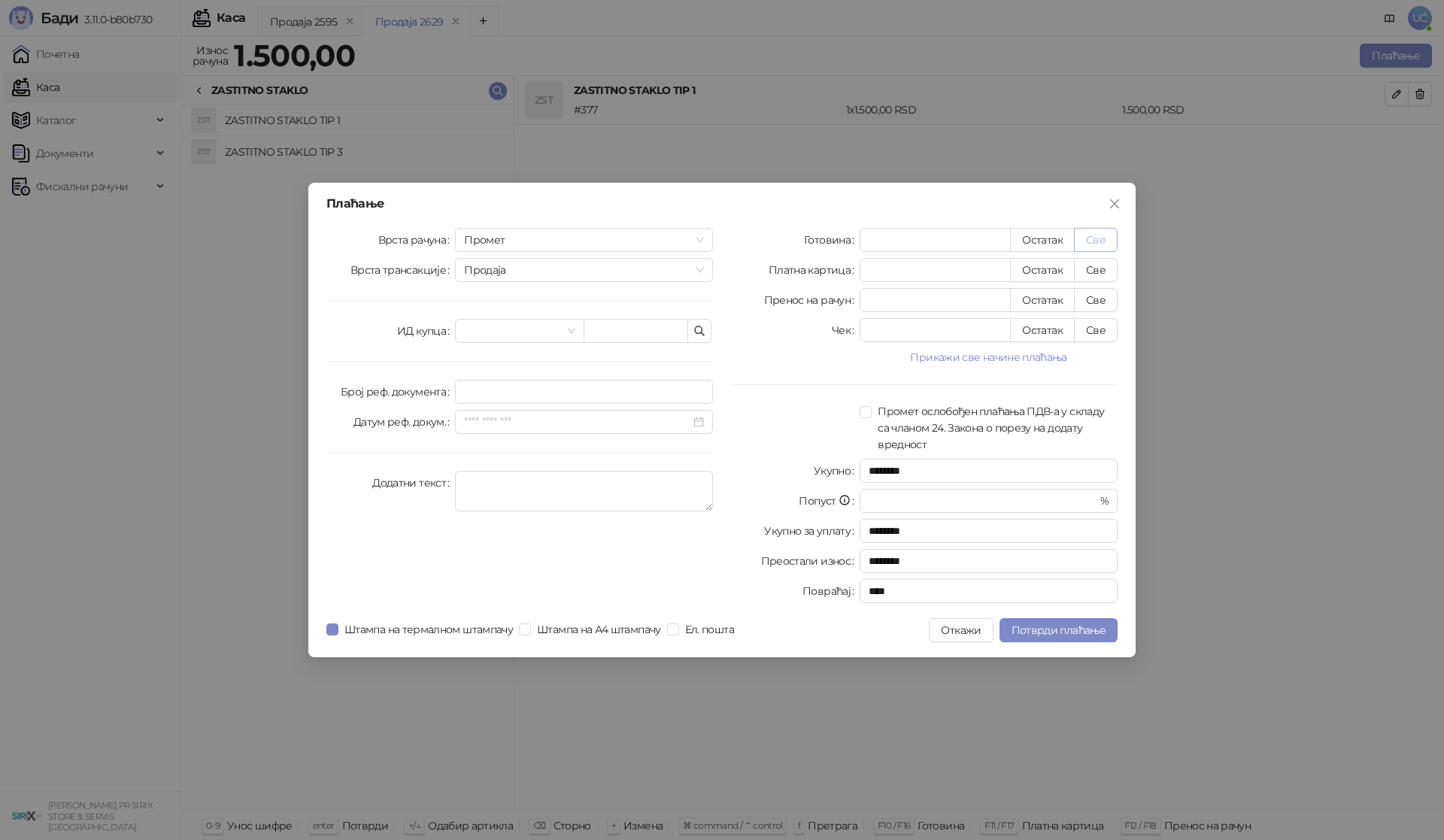
click at [1093, 245] on button "Све" at bounding box center [1096, 239] width 44 height 24
type input "****"
click at [1059, 633] on span "Потврди плаћање" at bounding box center [1058, 630] width 94 height 14
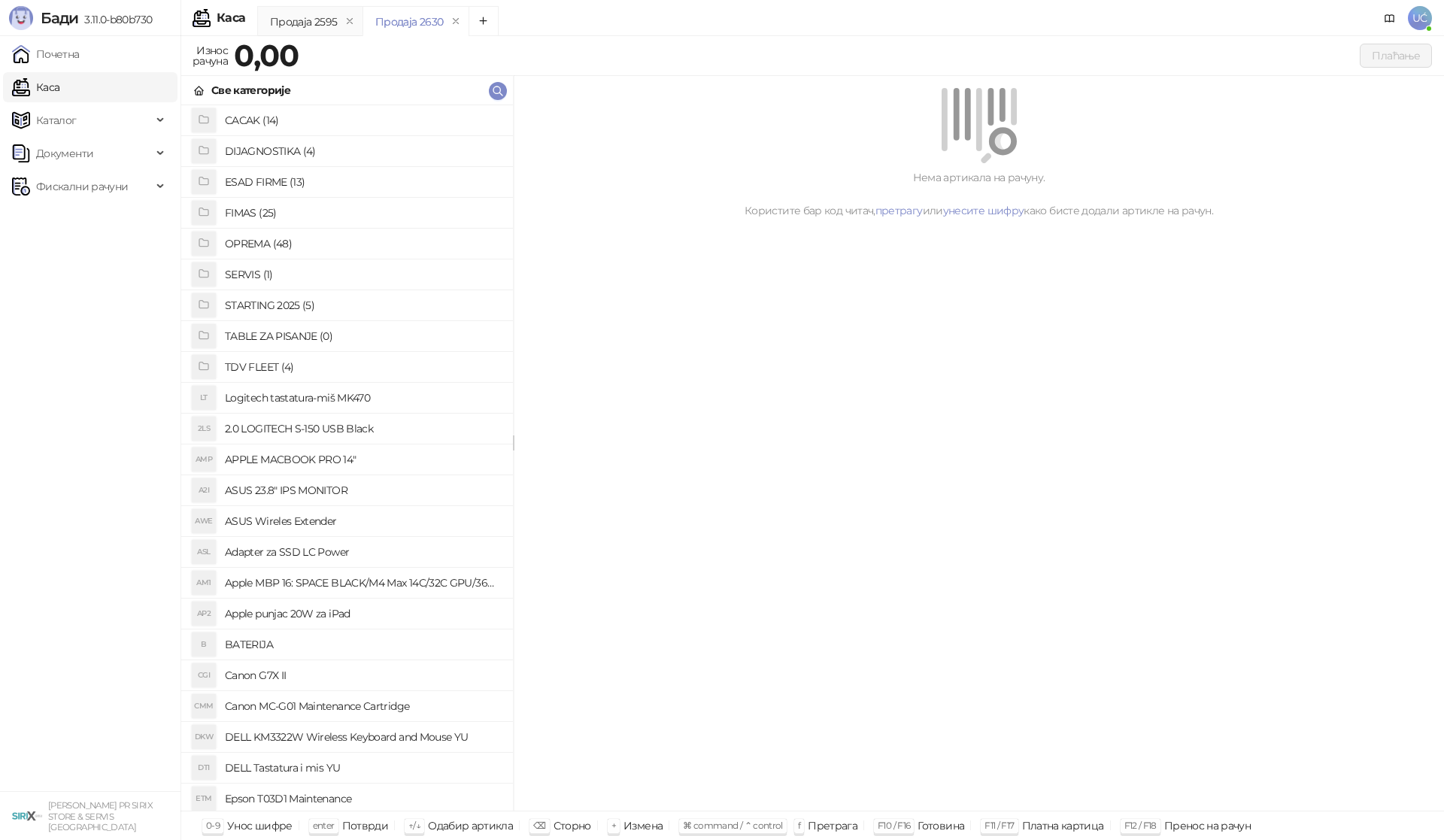
click at [237, 242] on h4 "OPREMA (48)" at bounding box center [362, 243] width 276 height 24
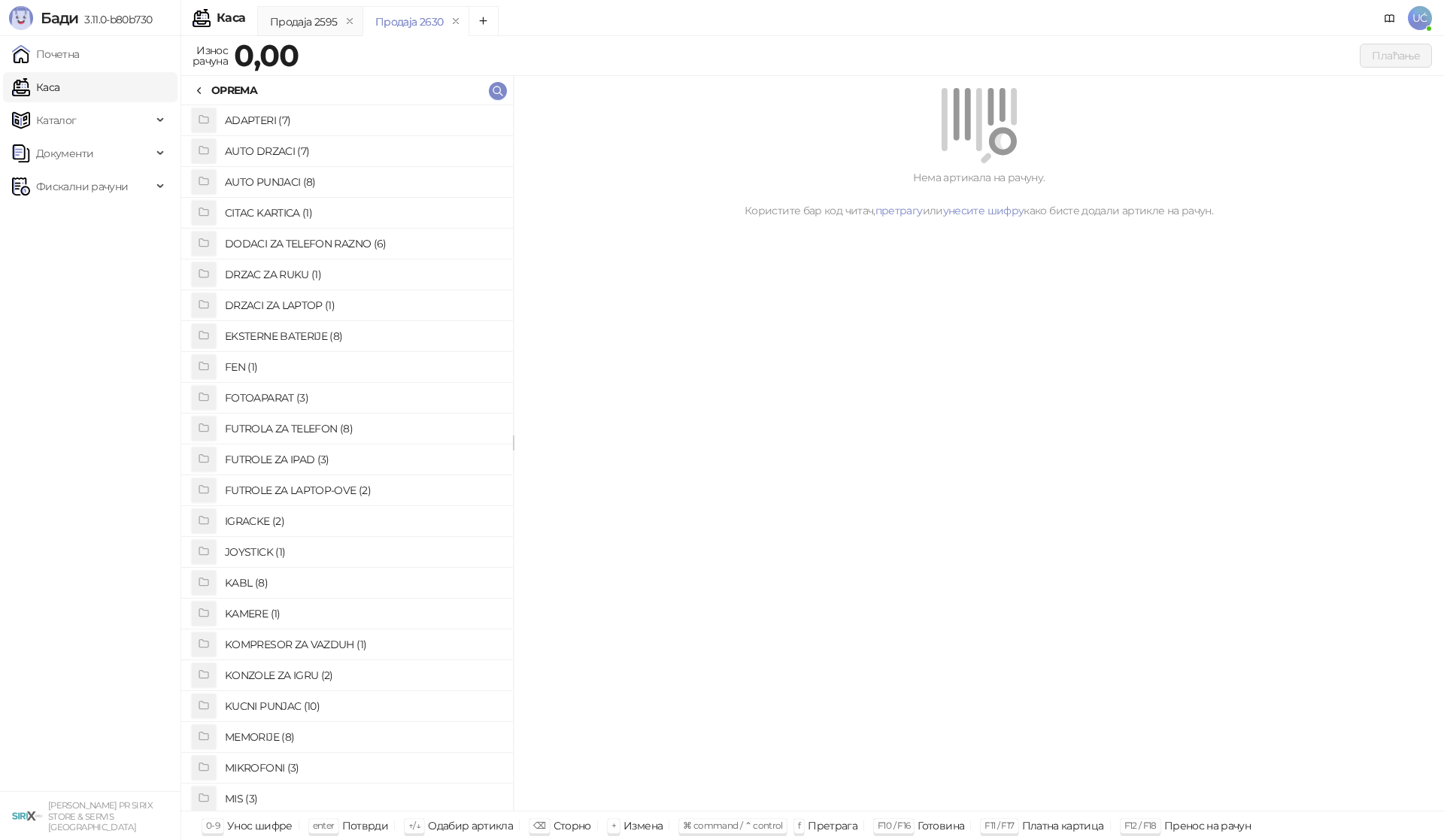
click at [306, 396] on h4 "FOTOAPARAT (3)" at bounding box center [362, 397] width 276 height 24
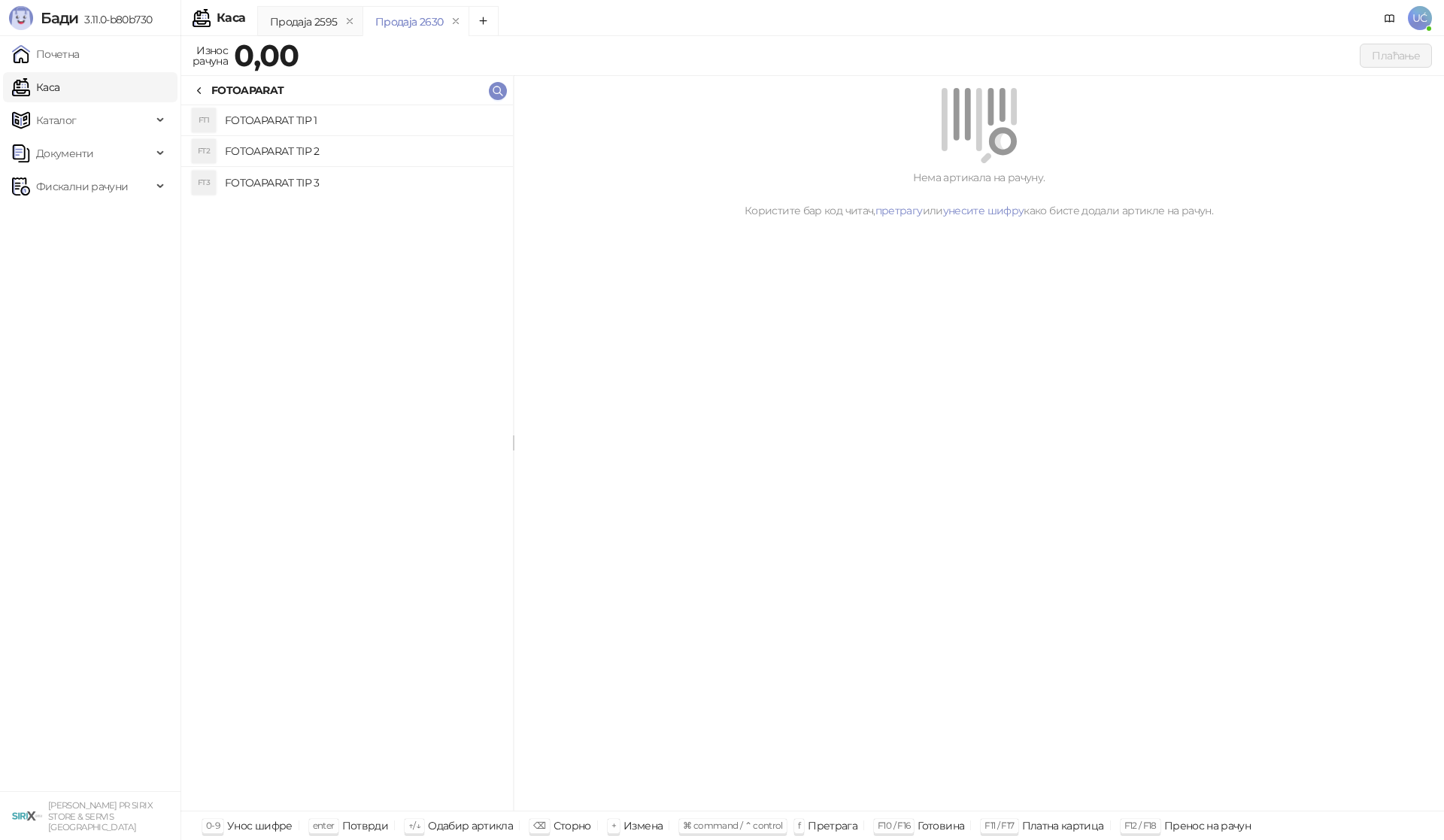
click at [299, 181] on h4 "FOTOAPARAT TIP 3" at bounding box center [362, 182] width 276 height 24
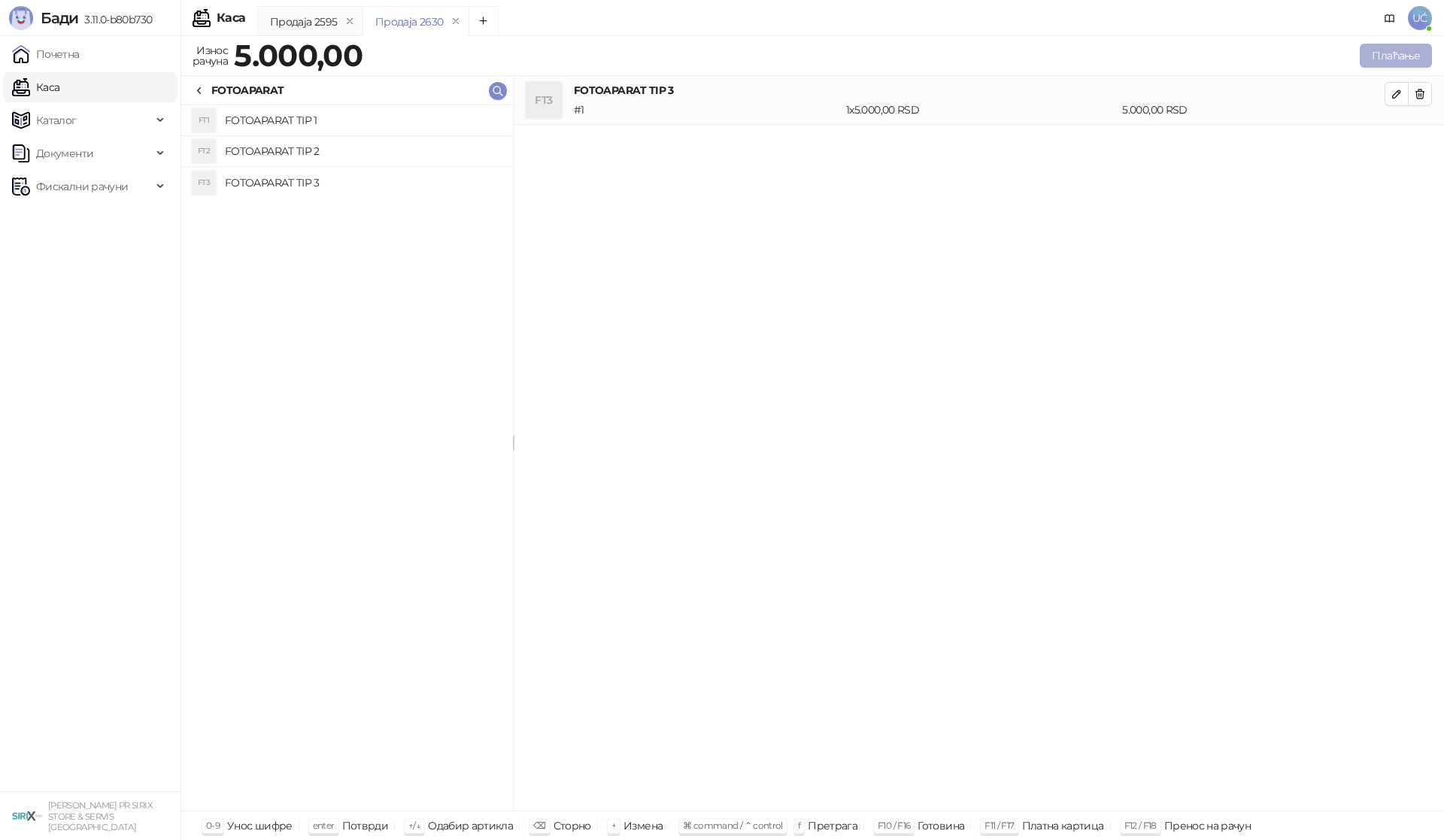
click at [1394, 61] on button "Плаћање" at bounding box center [1396, 55] width 72 height 24
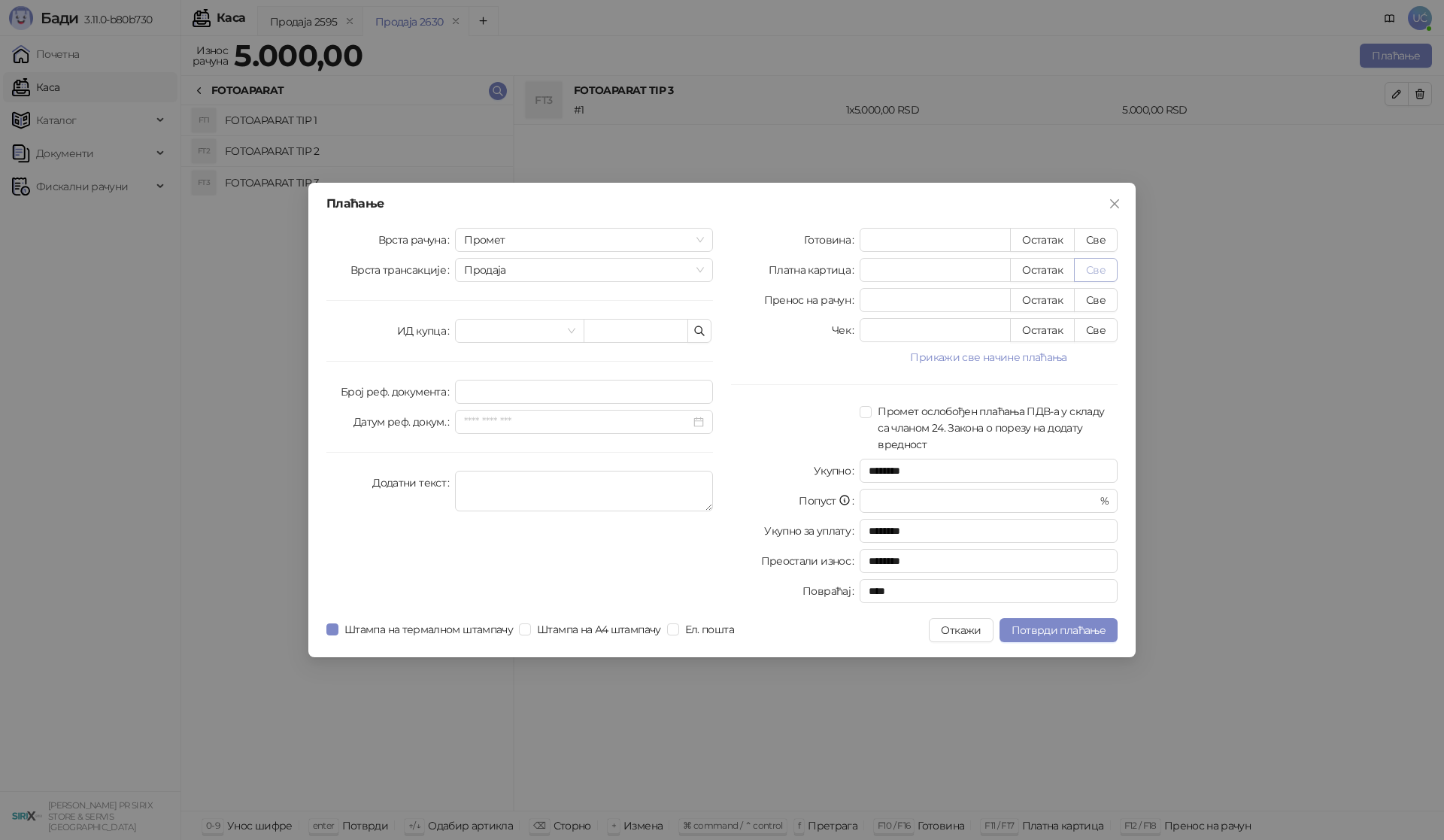
click at [1108, 266] on button "Све" at bounding box center [1096, 270] width 44 height 24
type input "****"
click at [1095, 635] on span "Потврди плаћање" at bounding box center [1058, 630] width 94 height 14
